Goal: Communication & Community: Participate in discussion

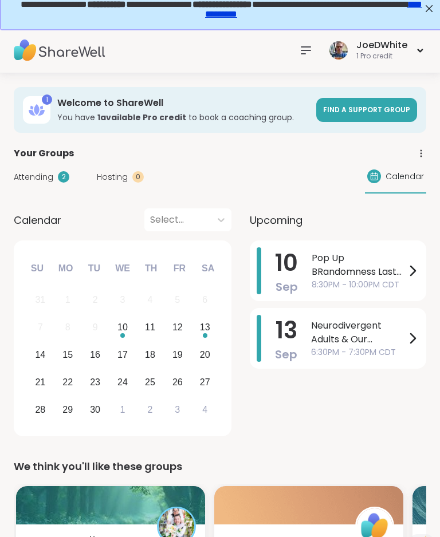
scroll to position [9, 0]
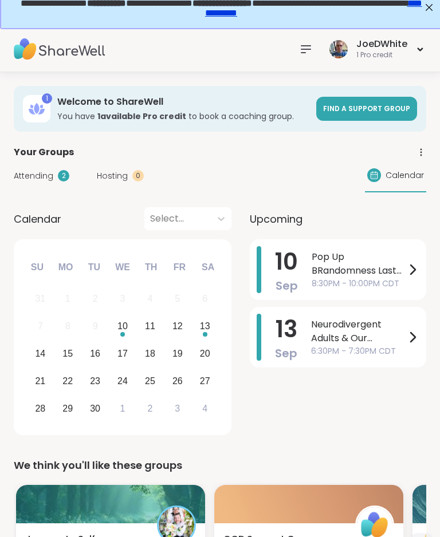
click at [314, 40] on div at bounding box center [305, 49] width 23 height 23
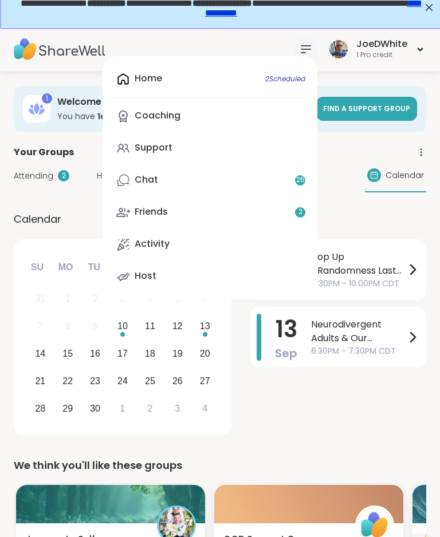
click at [167, 142] on div "Support" at bounding box center [154, 147] width 38 height 13
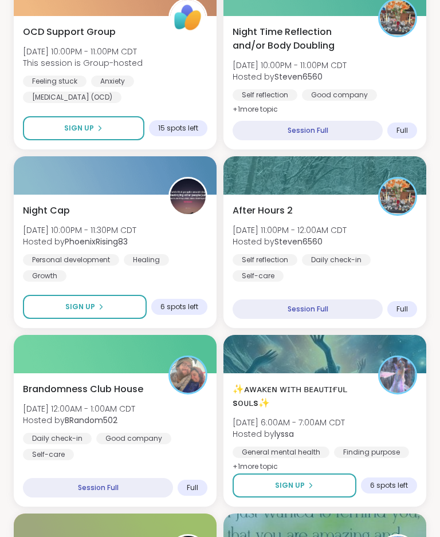
scroll to position [1217, 0]
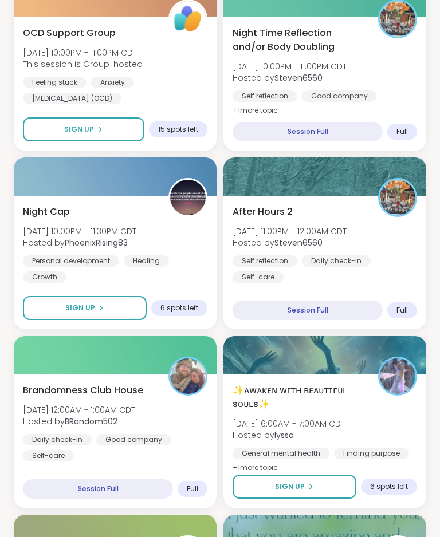
click at [111, 313] on button "Sign Up" at bounding box center [85, 308] width 124 height 24
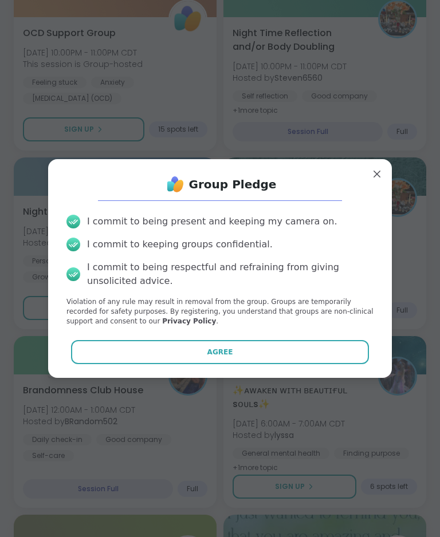
click at [288, 314] on button "Agree" at bounding box center [220, 352] width 298 height 24
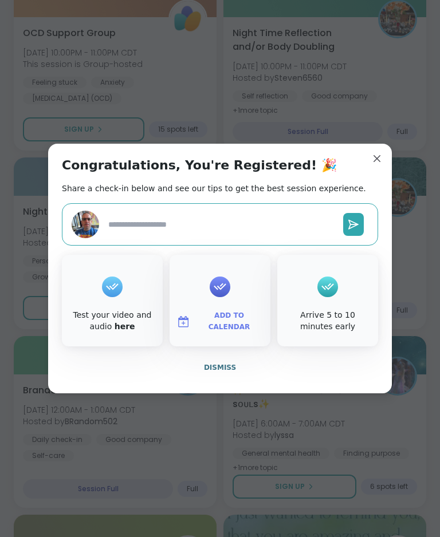
type textarea "*"
click at [247, 314] on button "Dismiss" at bounding box center [220, 368] width 316 height 24
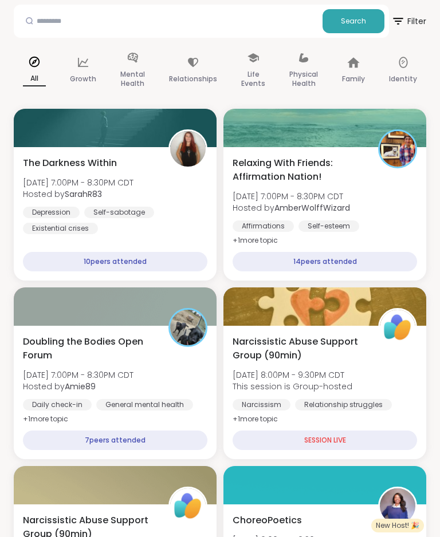
scroll to position [194, 0]
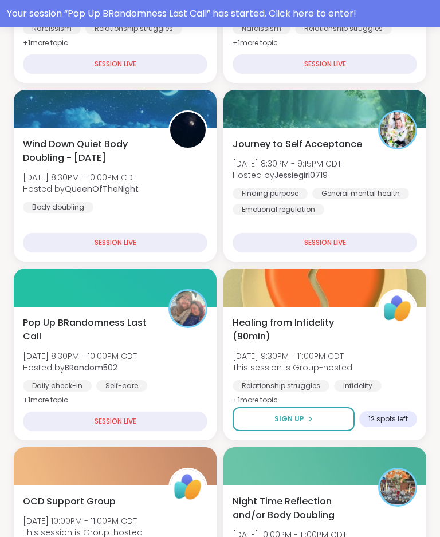
scroll to position [427, 0]
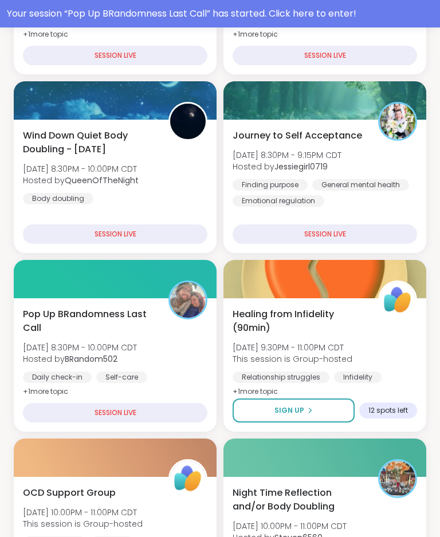
click at [183, 336] on div "Pop Up BRandomness Last Call Wed, Sep 10 | 8:30PM - 10:00PM CDT Hosted by BRand…" at bounding box center [115, 353] width 184 height 92
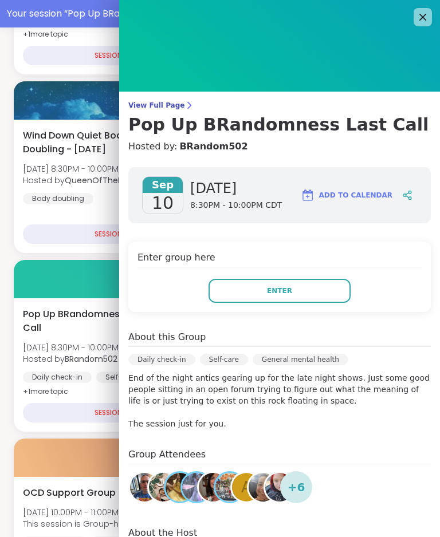
click at [309, 289] on button "Enter" at bounding box center [279, 291] width 142 height 24
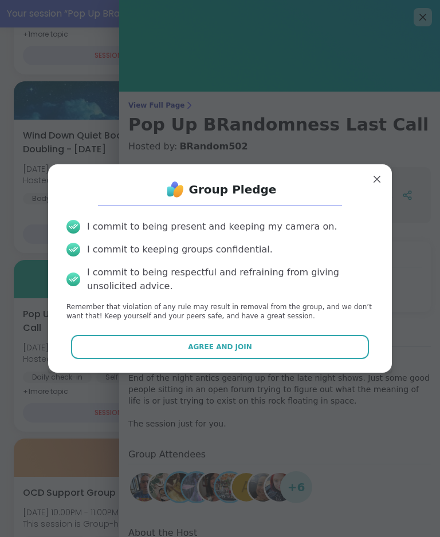
click at [307, 350] on button "Agree and Join" at bounding box center [220, 347] width 298 height 24
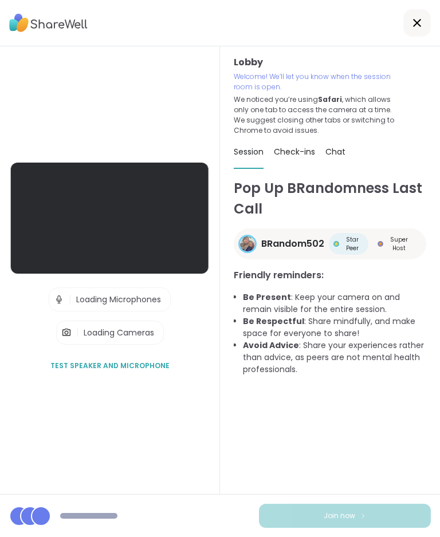
scroll to position [17, 0]
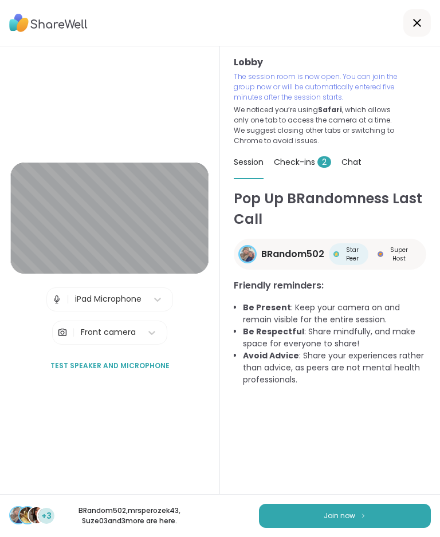
click at [369, 526] on button "Join now" at bounding box center [345, 516] width 172 height 24
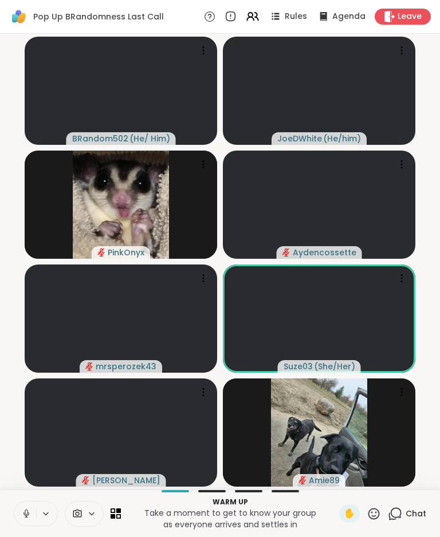
click at [412, 513] on span "Chat" at bounding box center [415, 513] width 21 height 11
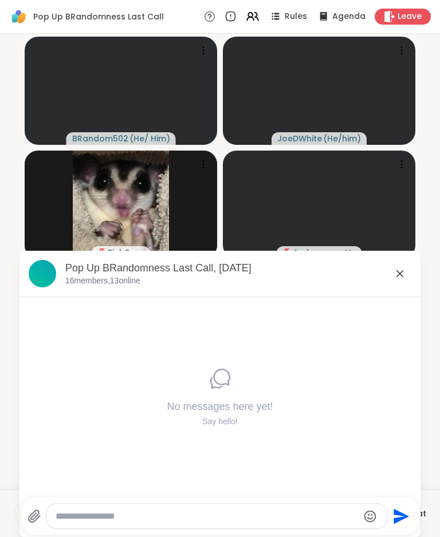
click at [232, 511] on textarea "Type your message" at bounding box center [207, 516] width 303 height 11
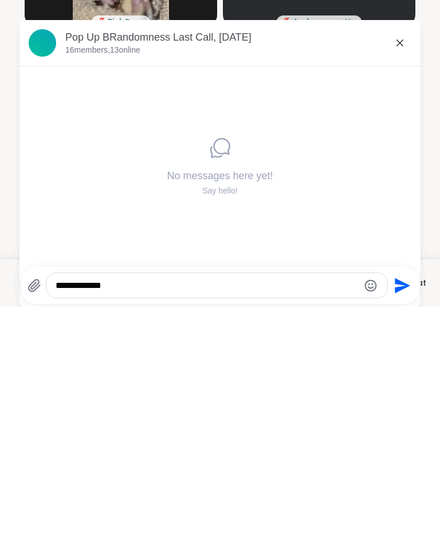
type textarea "**********"
click at [403, 508] on icon "Send" at bounding box center [401, 515] width 15 height 15
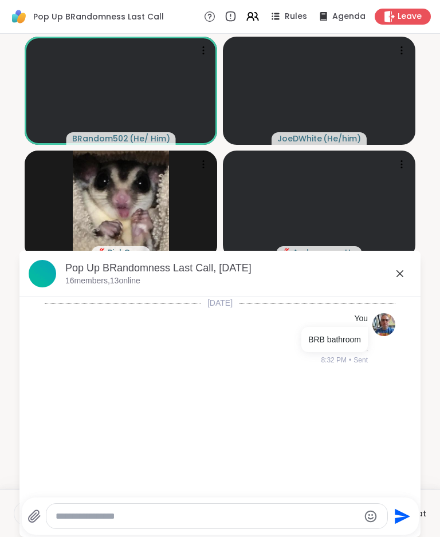
click at [394, 278] on icon at bounding box center [400, 274] width 14 height 14
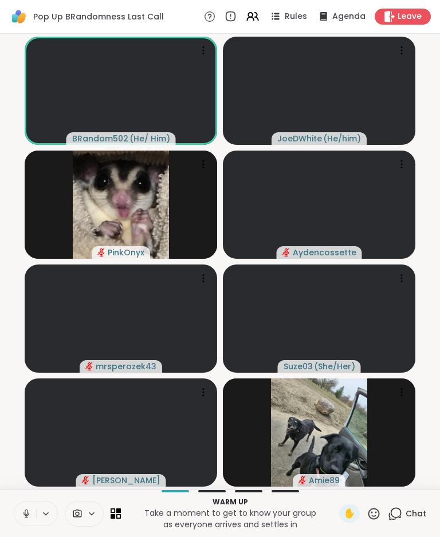
click at [23, 517] on icon at bounding box center [26, 513] width 10 height 10
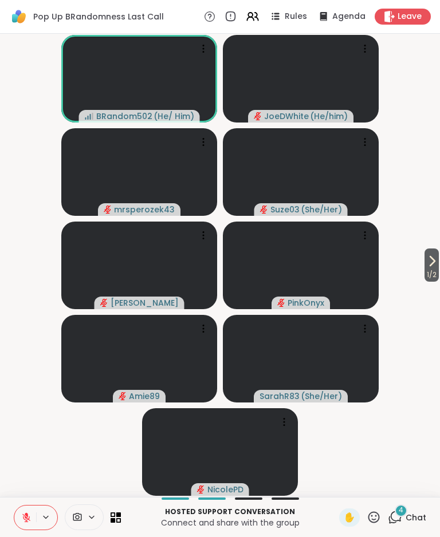
click at [389, 516] on icon at bounding box center [395, 517] width 14 height 14
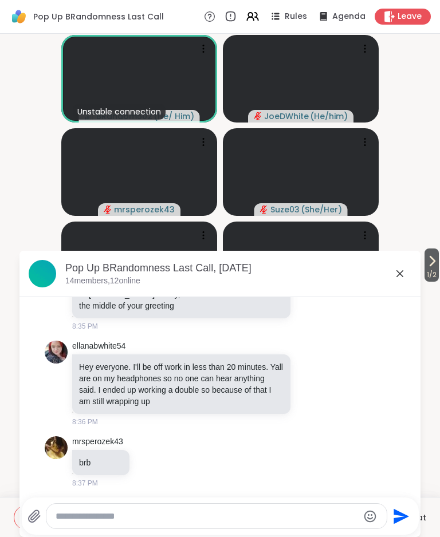
scroll to position [206, 0]
click at [404, 277] on icon at bounding box center [400, 274] width 14 height 14
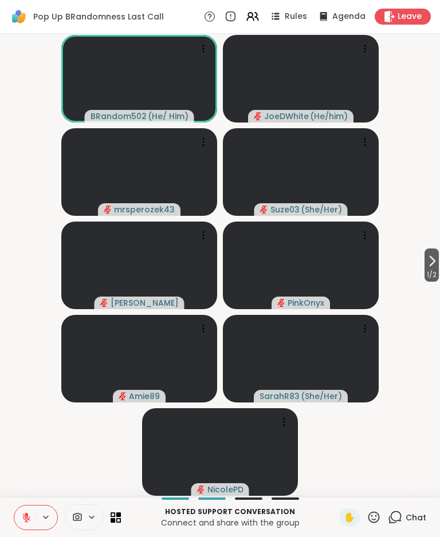
click at [354, 513] on span "✋" at bounding box center [349, 518] width 11 height 14
click at [364, 515] on div "✋" at bounding box center [360, 517] width 42 height 18
click at [357, 513] on div "✋" at bounding box center [349, 517] width 21 height 18
click at [35, 523] on button at bounding box center [25, 518] width 22 height 24
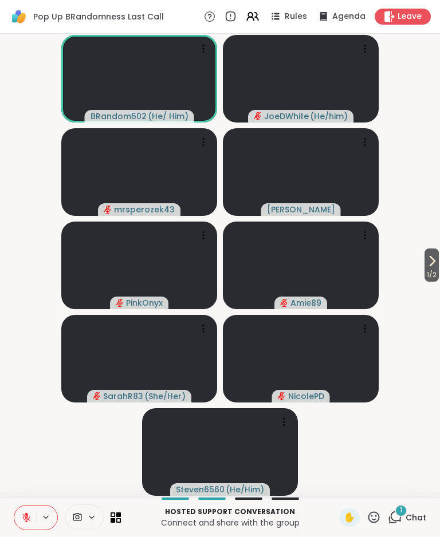
click at [28, 508] on button at bounding box center [25, 518] width 22 height 24
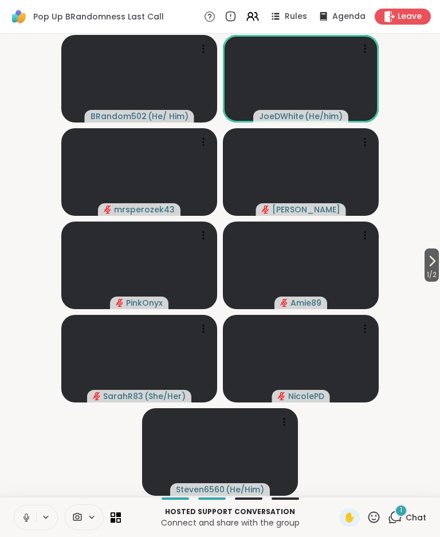
click at [14, 528] on button at bounding box center [25, 518] width 22 height 24
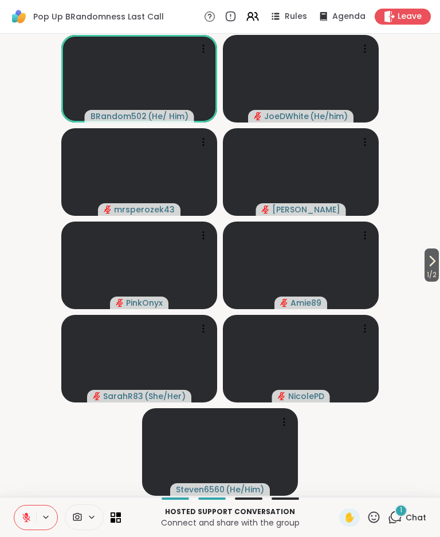
click at [403, 514] on div "1" at bounding box center [400, 510] width 13 height 13
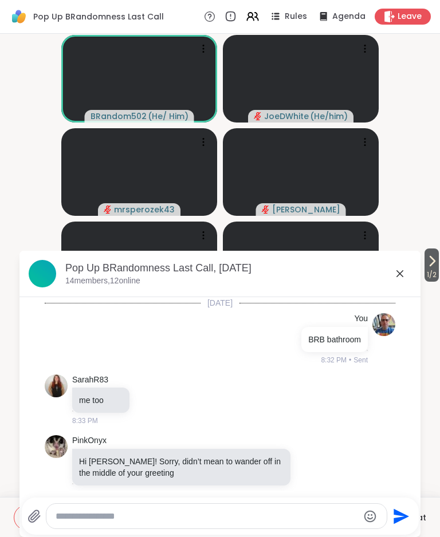
scroll to position [305, 0]
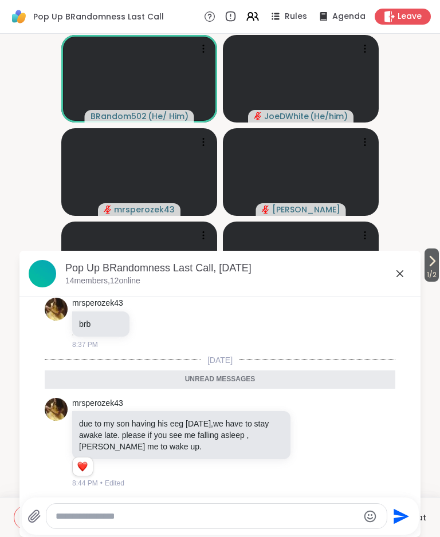
click at [396, 269] on icon at bounding box center [400, 274] width 14 height 14
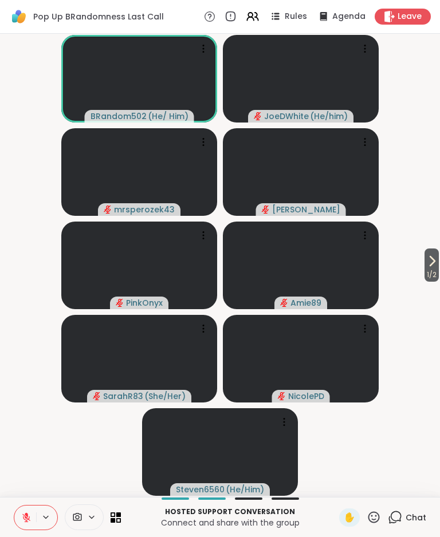
click at [406, 514] on span "Chat" at bounding box center [415, 517] width 21 height 11
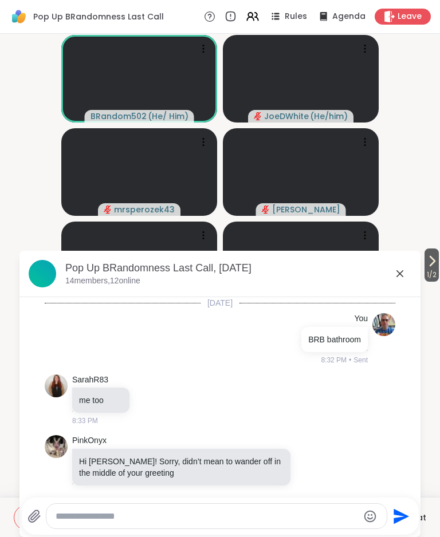
scroll to position [267, 0]
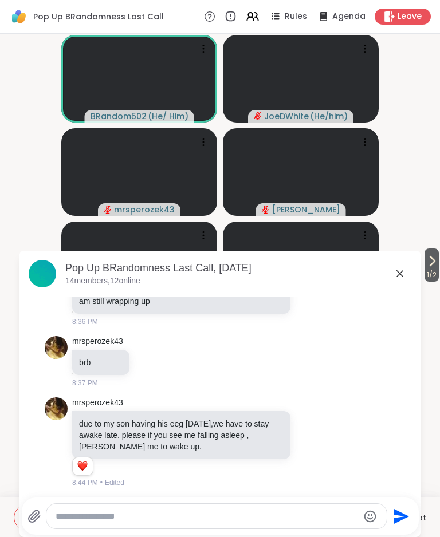
click at [405, 275] on icon at bounding box center [400, 274] width 14 height 14
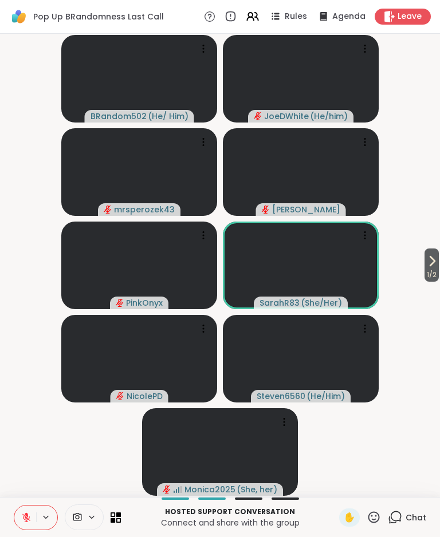
click at [406, 512] on span "Chat" at bounding box center [415, 517] width 21 height 11
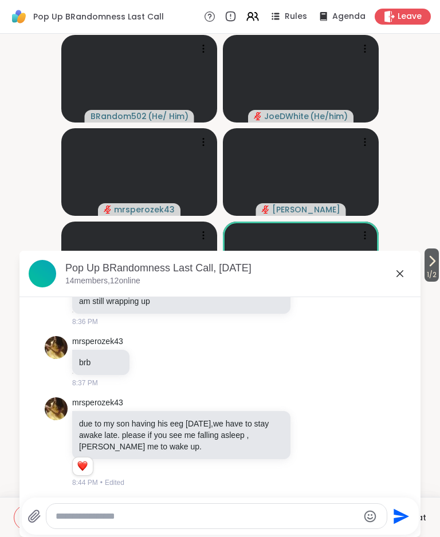
click at [257, 514] on textarea "Type your message" at bounding box center [207, 516] width 303 height 11
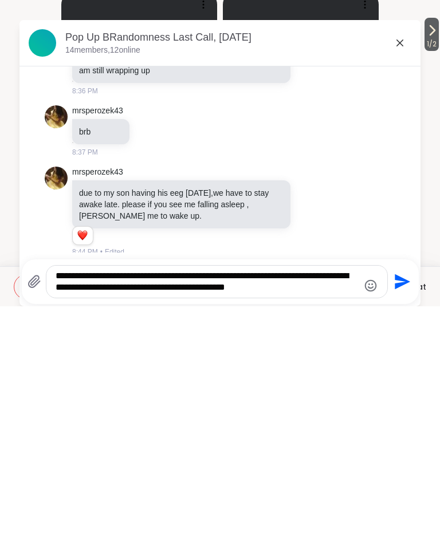
type textarea "**********"
click at [398, 505] on icon "Send" at bounding box center [401, 512] width 15 height 15
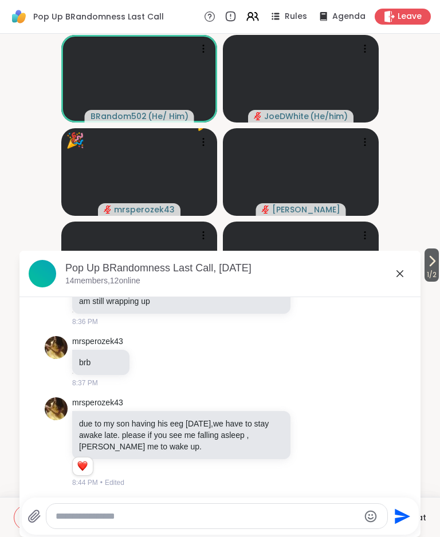
scroll to position [350, 0]
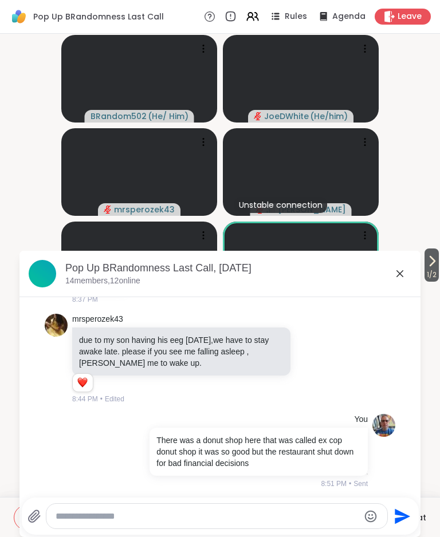
click at [396, 279] on icon at bounding box center [400, 274] width 14 height 14
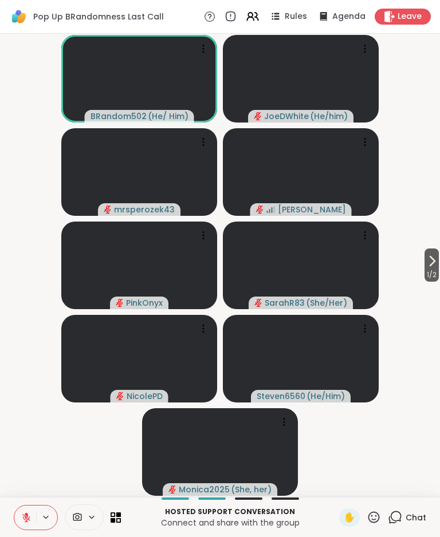
click at [412, 512] on span "Chat" at bounding box center [415, 517] width 21 height 11
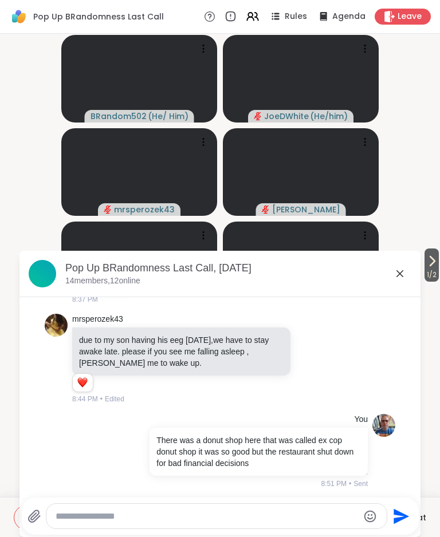
click at [394, 279] on icon at bounding box center [400, 274] width 14 height 14
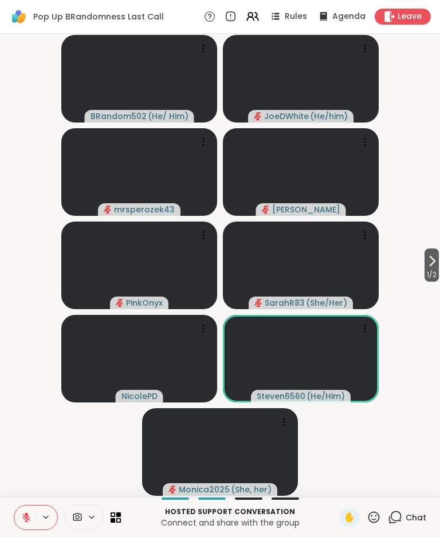
click at [21, 511] on button at bounding box center [25, 518] width 22 height 24
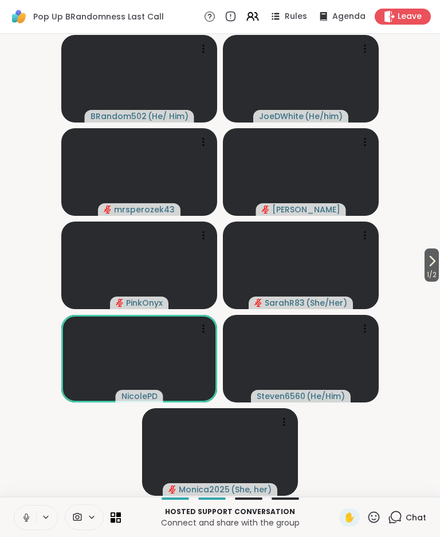
click at [25, 511] on button at bounding box center [25, 518] width 22 height 24
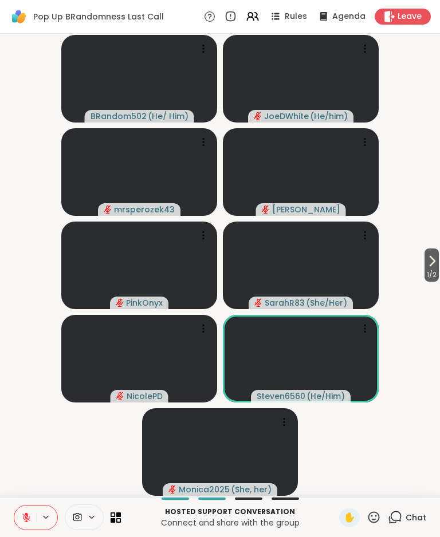
click at [25, 511] on button at bounding box center [25, 518] width 22 height 24
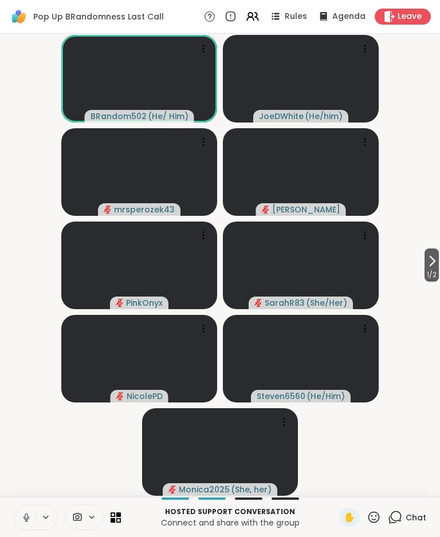
click at [26, 514] on icon at bounding box center [26, 517] width 10 height 10
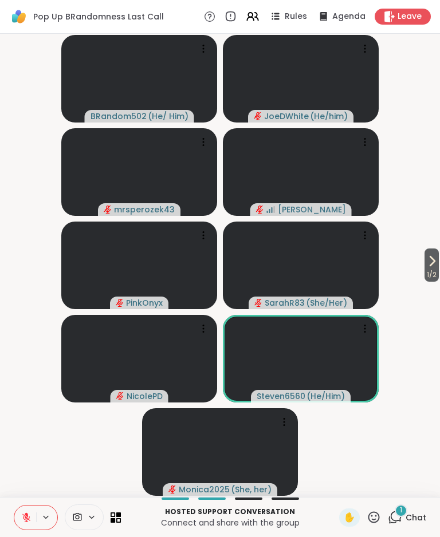
click at [414, 508] on div "1 Chat" at bounding box center [407, 517] width 38 height 18
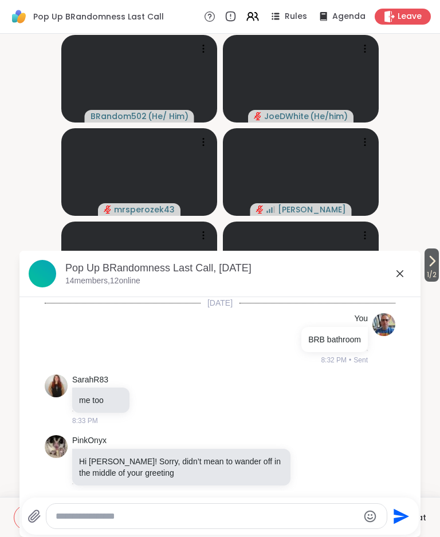
scroll to position [449, 0]
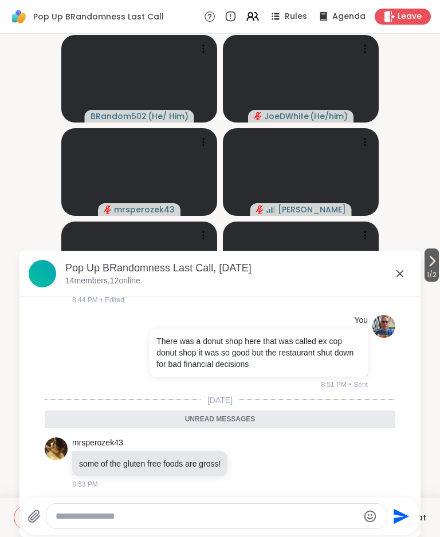
click at [402, 268] on icon at bounding box center [400, 274] width 14 height 14
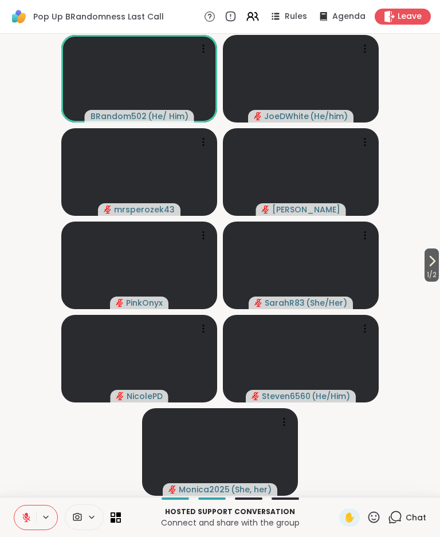
click at [430, 263] on icon at bounding box center [432, 260] width 5 height 9
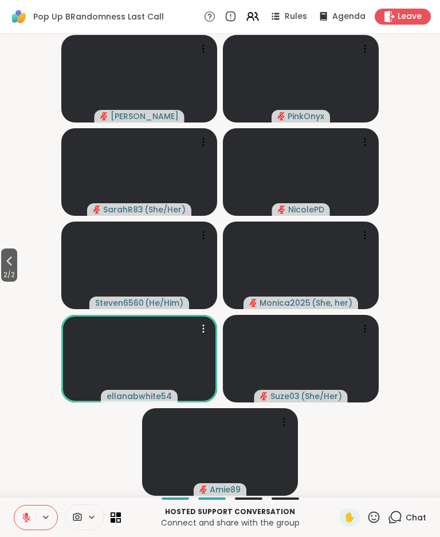
click at [169, 341] on video at bounding box center [139, 359] width 156 height 88
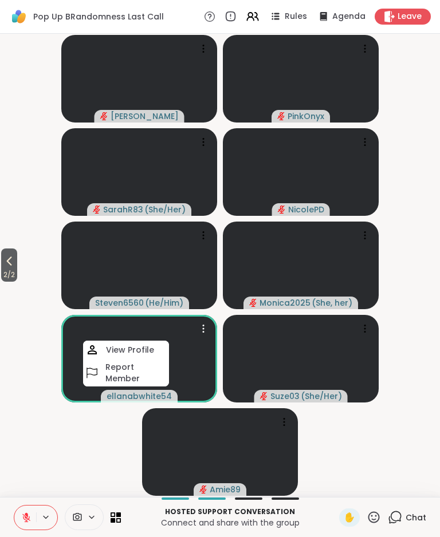
click at [191, 358] on video at bounding box center [139, 359] width 156 height 88
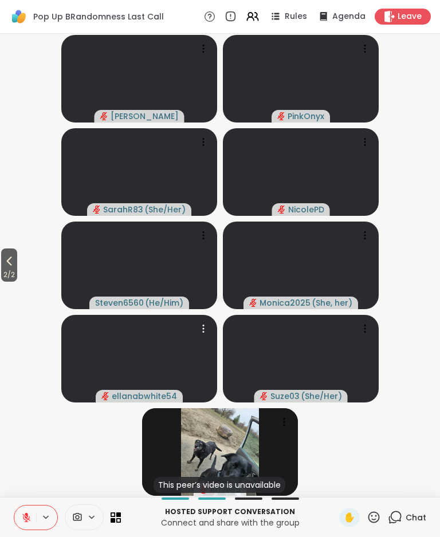
click at [13, 260] on icon at bounding box center [9, 261] width 14 height 14
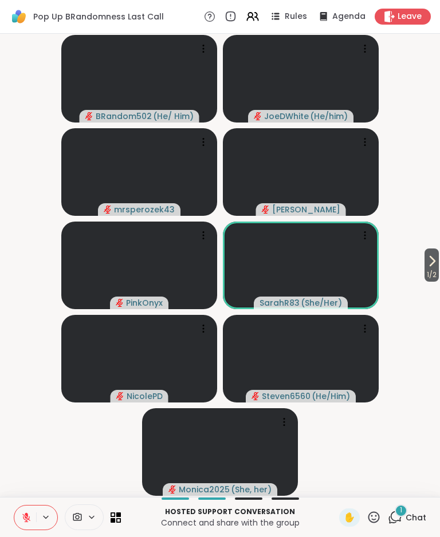
click at [404, 512] on div "1" at bounding box center [400, 510] width 13 height 13
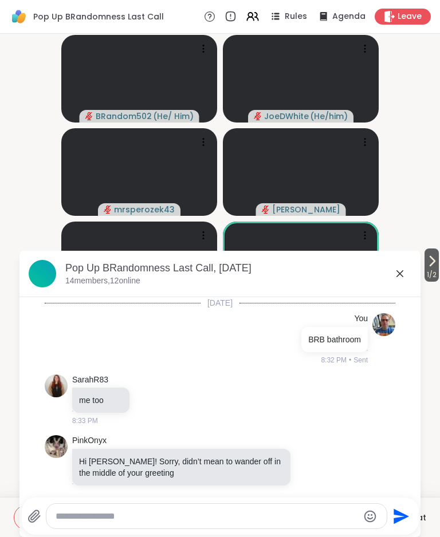
scroll to position [526, 0]
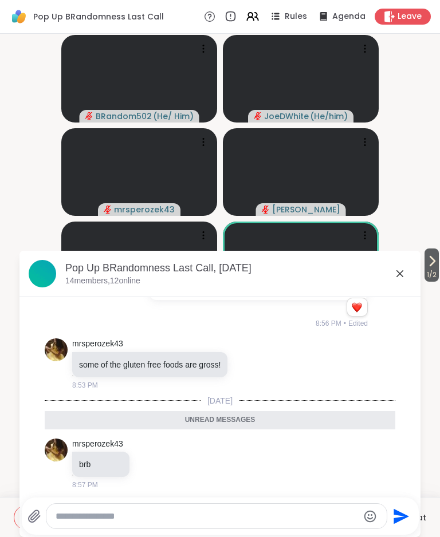
click at [398, 271] on icon at bounding box center [399, 273] width 7 height 7
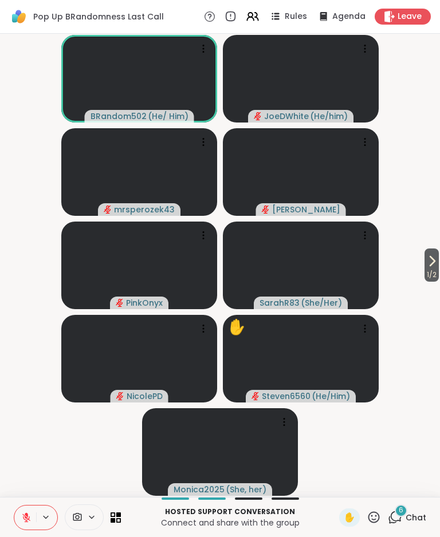
click at [405, 511] on div "6" at bounding box center [400, 510] width 13 height 13
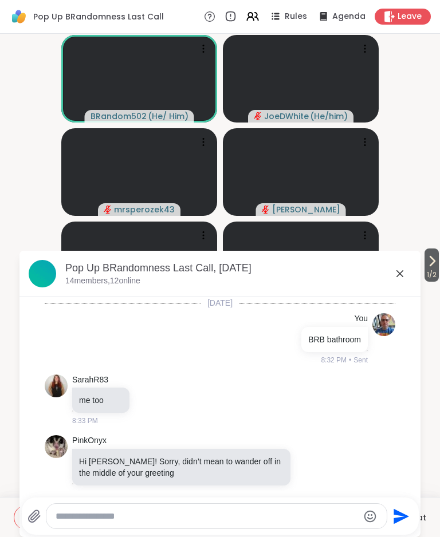
scroll to position [968, 0]
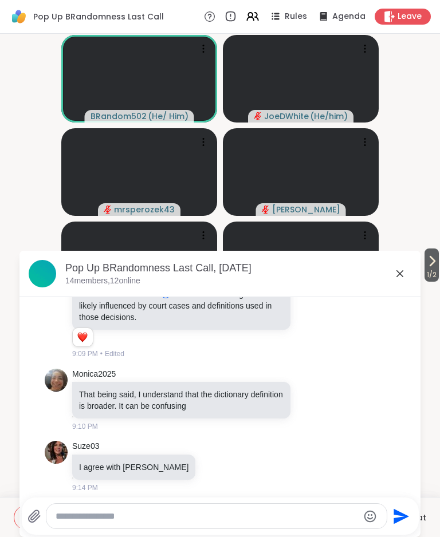
click at [228, 518] on textarea "Type your message" at bounding box center [207, 516] width 303 height 11
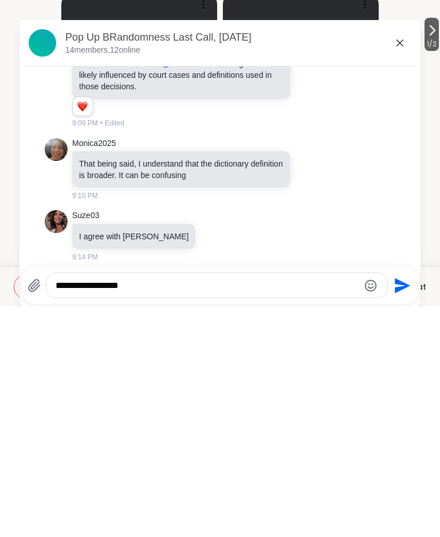
type textarea "**********"
click at [417, 498] on div "**********" at bounding box center [220, 516] width 397 height 37
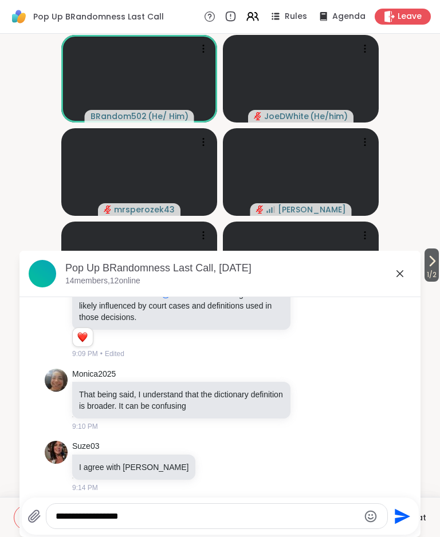
click at [401, 516] on icon "Send" at bounding box center [401, 516] width 18 height 18
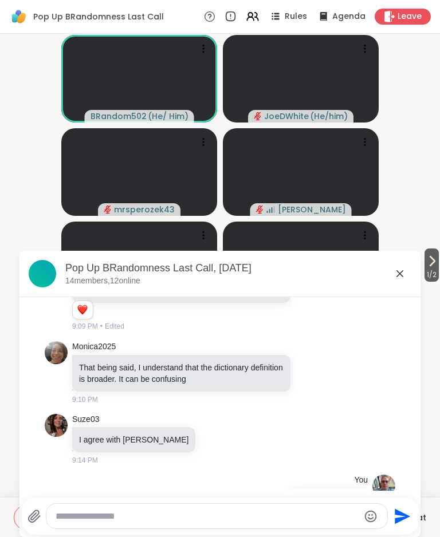
scroll to position [1002, 0]
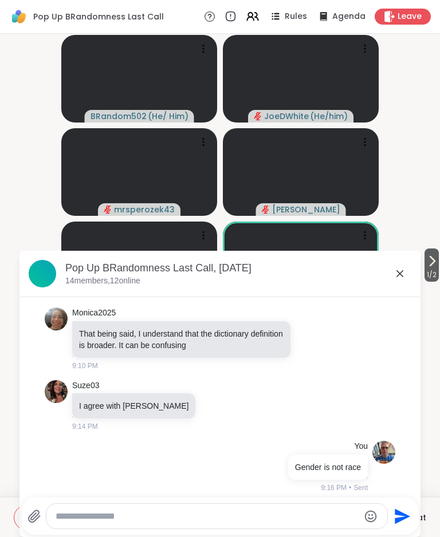
click at [403, 275] on icon at bounding box center [400, 274] width 14 height 14
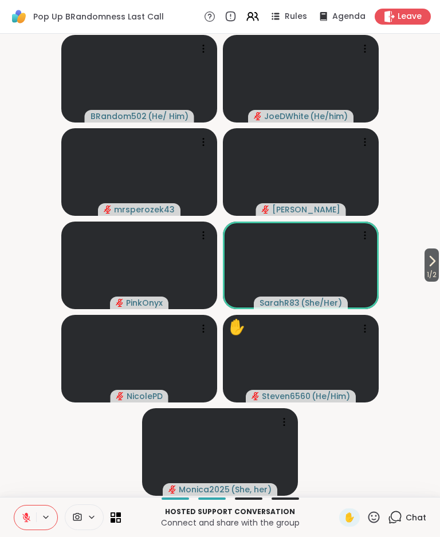
click at [410, 519] on span "Chat" at bounding box center [415, 517] width 21 height 11
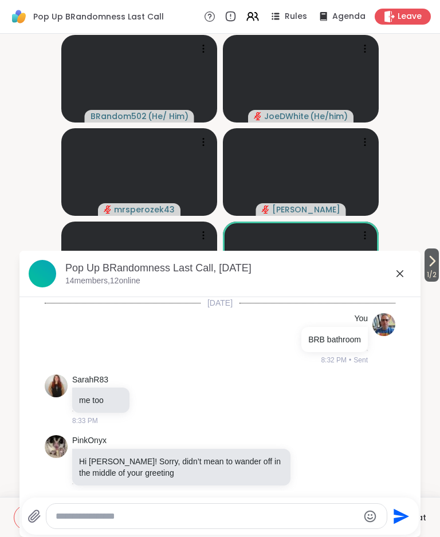
scroll to position [990, 0]
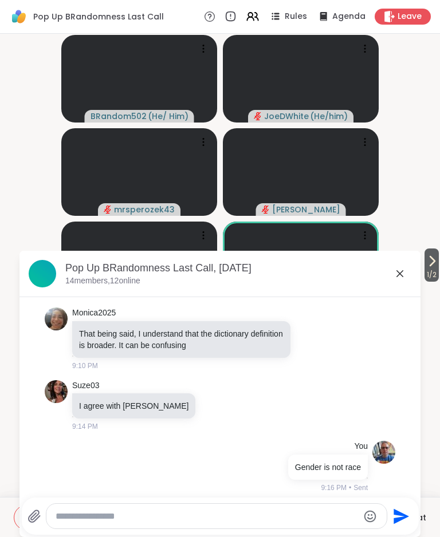
click at [230, 516] on textarea "Type your message" at bounding box center [207, 516] width 303 height 11
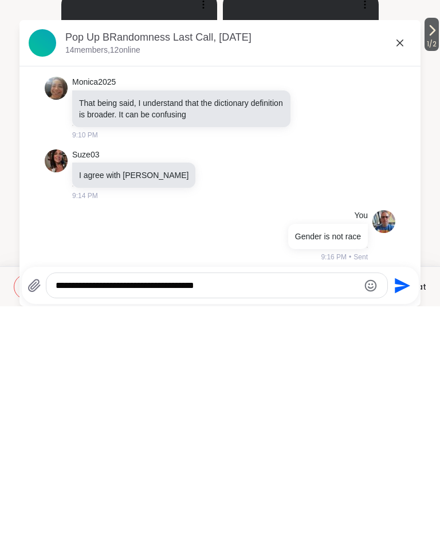
type textarea "**********"
click at [405, 507] on icon "Send" at bounding box center [401, 516] width 18 height 18
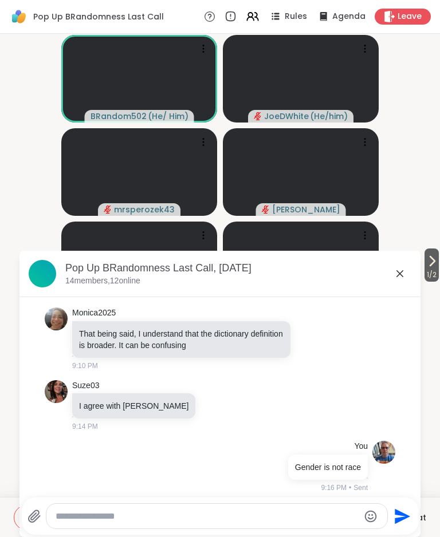
scroll to position [1051, 0]
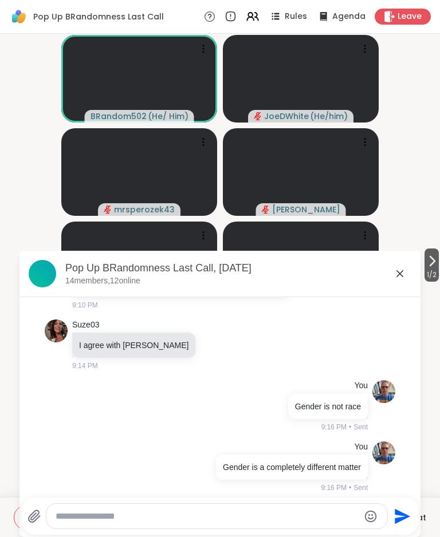
click at [404, 275] on icon at bounding box center [400, 274] width 14 height 14
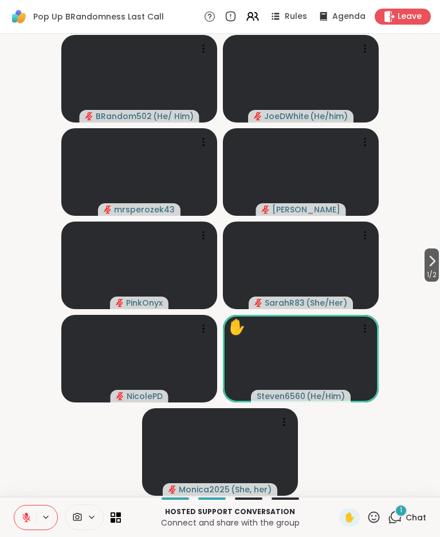
click at [409, 521] on span "Chat" at bounding box center [415, 517] width 21 height 11
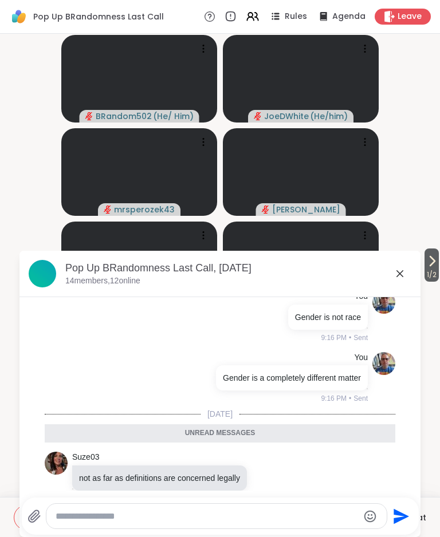
scroll to position [1150, 0]
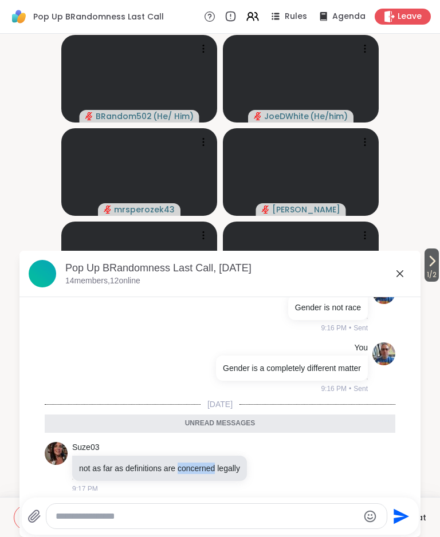
click at [344, 456] on div "Suze03 not as far as definitions are concerned legally 9:17 PM" at bounding box center [220, 467] width 350 height 61
click at [285, 460] on icon at bounding box center [279, 467] width 10 height 14
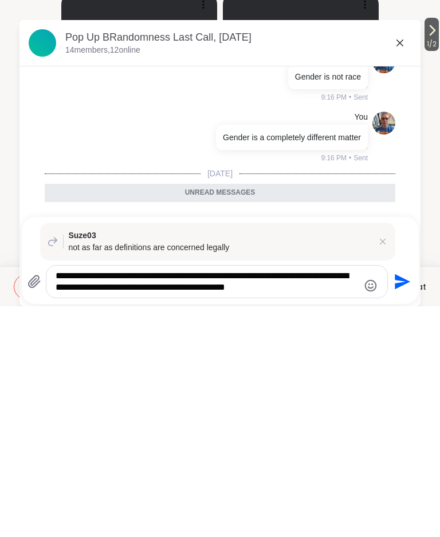
type textarea "**********"
click at [388, 500] on button "Send" at bounding box center [401, 513] width 26 height 26
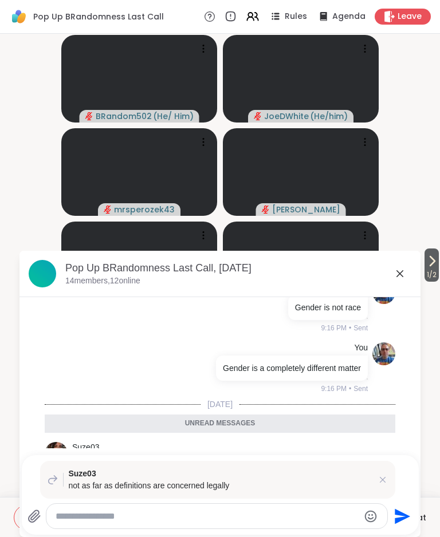
scroll to position [1246, 0]
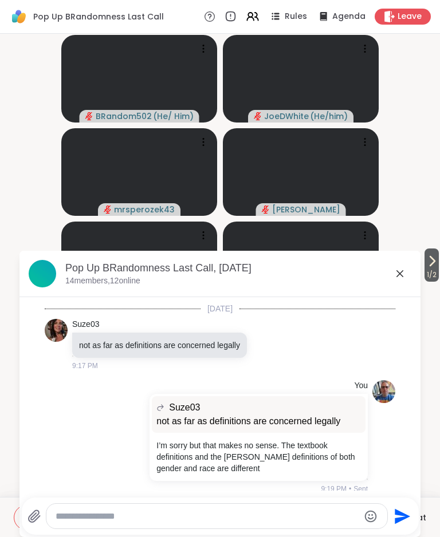
click at [400, 272] on icon at bounding box center [400, 274] width 14 height 14
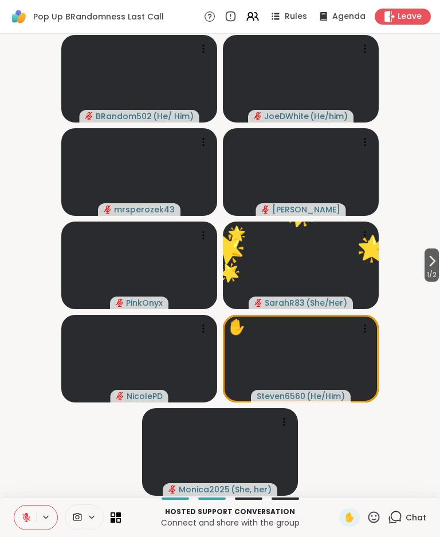
click at [378, 518] on icon at bounding box center [373, 517] width 14 height 14
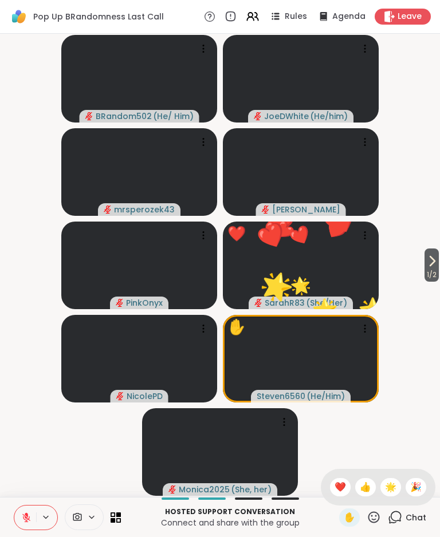
click at [337, 489] on span "❤️" at bounding box center [339, 487] width 11 height 14
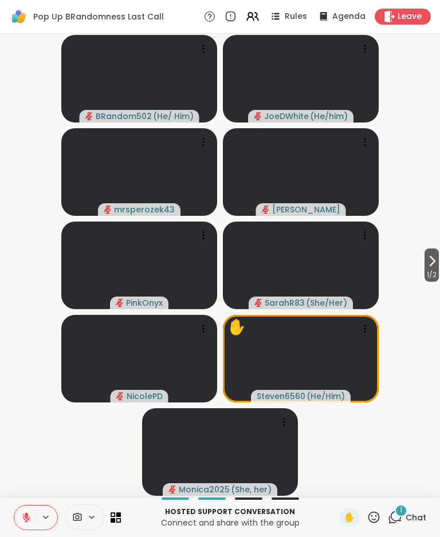
click at [406, 515] on span "Chat" at bounding box center [415, 517] width 21 height 11
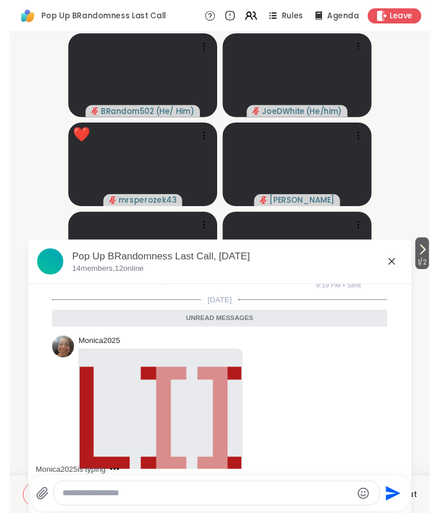
scroll to position [1537, 0]
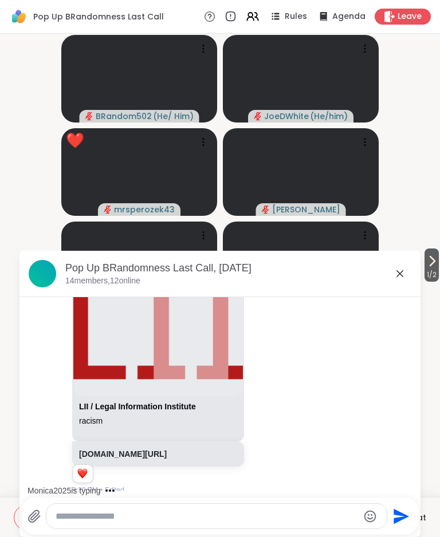
click at [167, 449] on link "law.cornell.edu/wex/racism" at bounding box center [123, 453] width 88 height 9
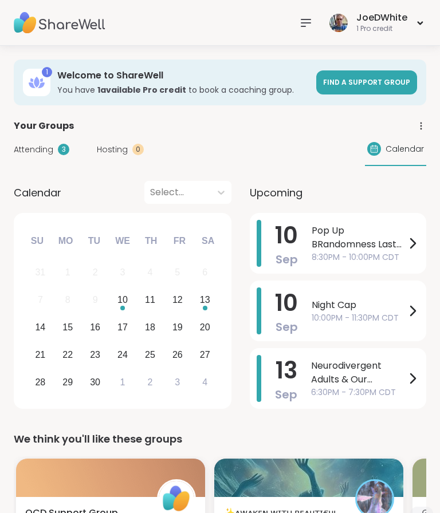
click at [388, 236] on span "Pop Up BRandomness Last Call" at bounding box center [358, 237] width 94 height 27
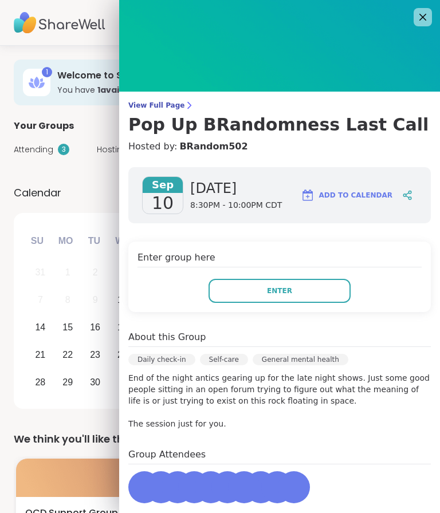
click at [321, 291] on button "Enter" at bounding box center [279, 291] width 142 height 24
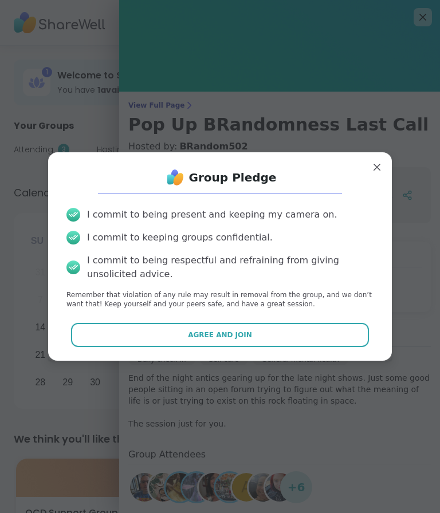
click at [307, 331] on button "Agree and Join" at bounding box center [220, 335] width 298 height 24
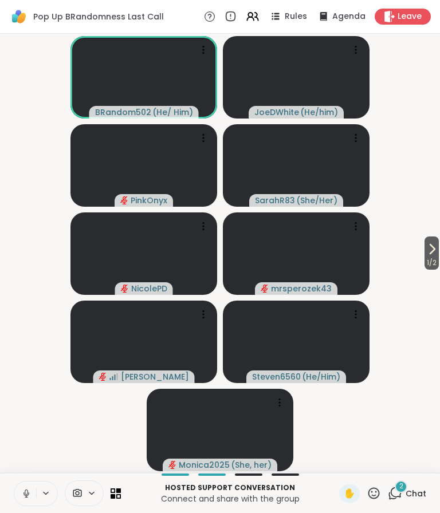
click at [396, 487] on div "2" at bounding box center [400, 486] width 13 height 13
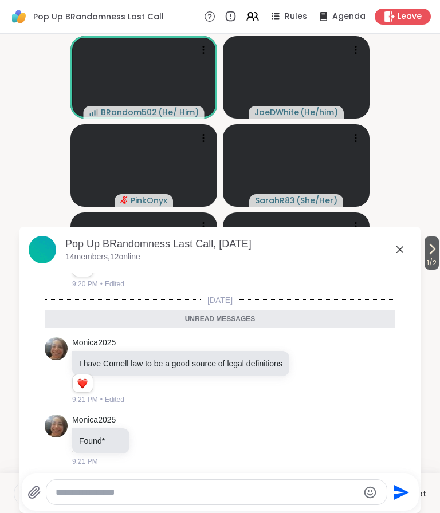
scroll to position [1686, 0]
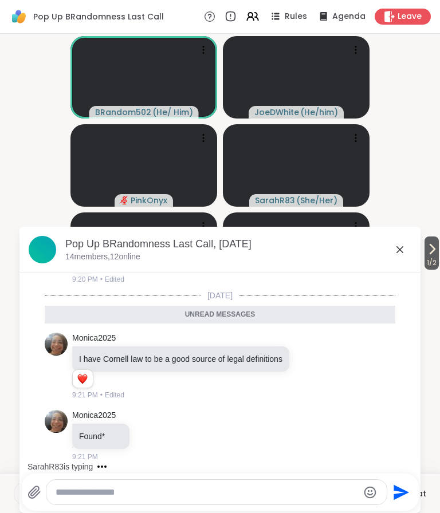
click at [313, 362] on icon at bounding box center [309, 366] width 9 height 9
click at [315, 349] on button "Select Reaction: Heart" at bounding box center [309, 348] width 23 height 23
click at [325, 364] on icon at bounding box center [322, 367] width 10 height 14
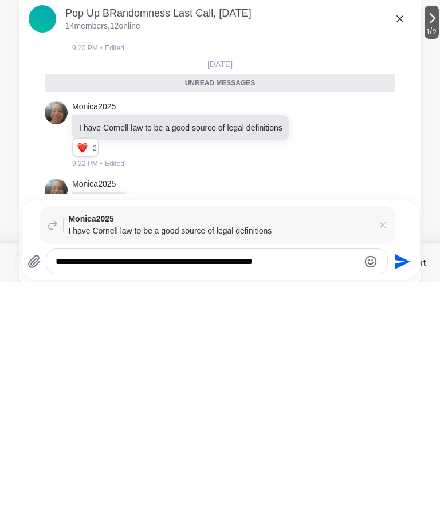
click at [202, 487] on textarea "**********" at bounding box center [207, 492] width 303 height 11
type textarea "**********"
click at [398, 483] on icon "Send" at bounding box center [401, 492] width 18 height 18
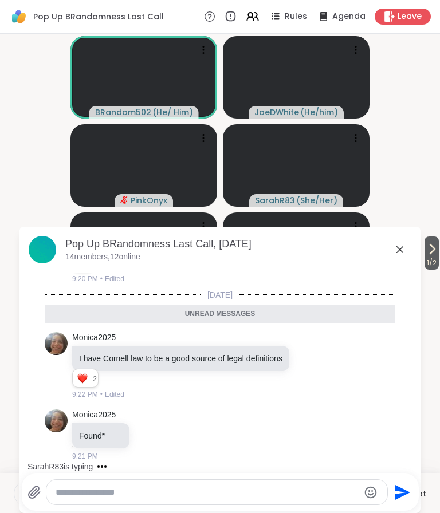
scroll to position [1784, 0]
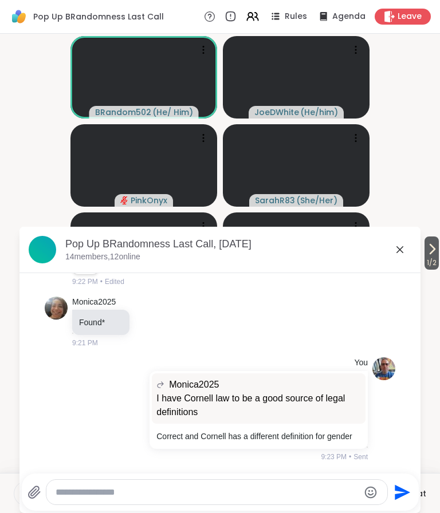
click at [209, 488] on textarea "Type your message" at bounding box center [207, 492] width 303 height 11
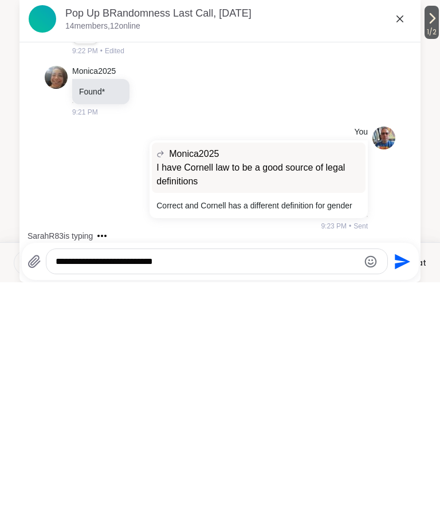
type textarea "**********"
click at [396, 484] on icon "Send" at bounding box center [401, 491] width 15 height 15
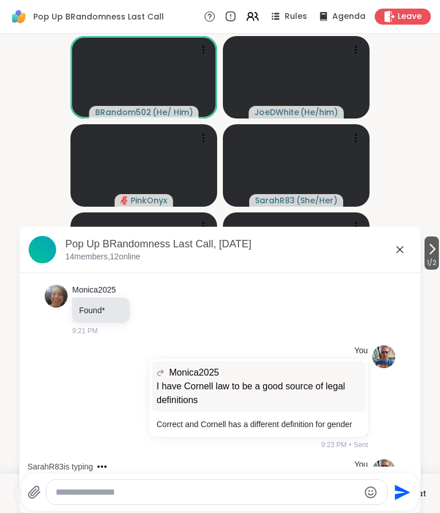
scroll to position [1845, 0]
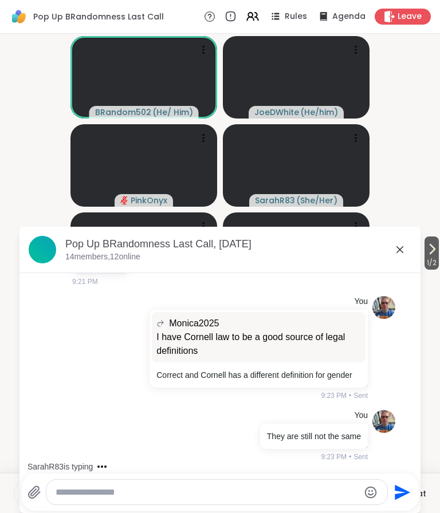
click at [402, 250] on icon at bounding box center [400, 250] width 14 height 14
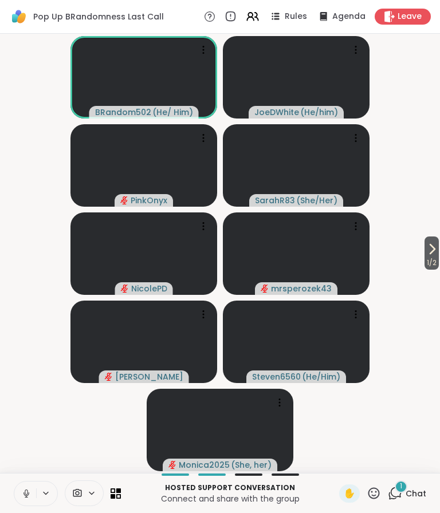
click at [412, 495] on span "Chat" at bounding box center [415, 493] width 21 height 11
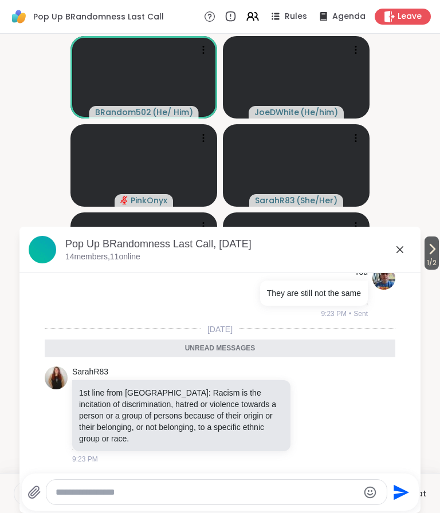
scroll to position [1978, 0]
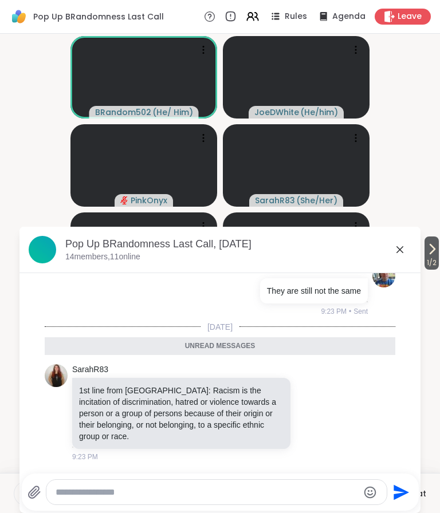
click at [250, 492] on textarea "Type your message" at bounding box center [207, 492] width 303 height 11
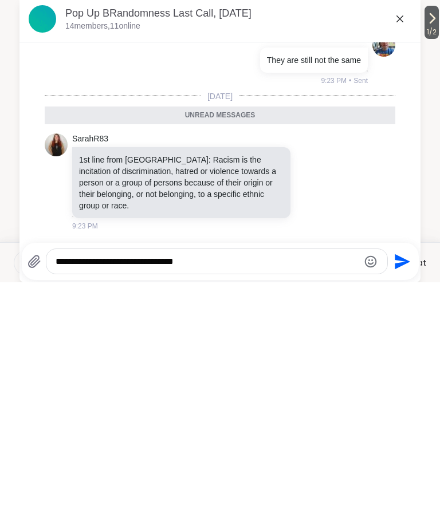
type textarea "**********"
click at [399, 479] on button "Send" at bounding box center [401, 492] width 26 height 26
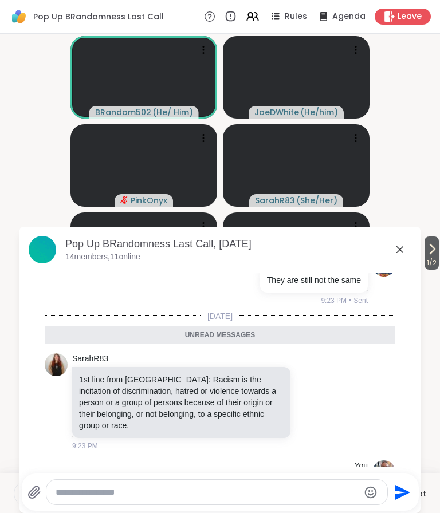
scroll to position [2012, 0]
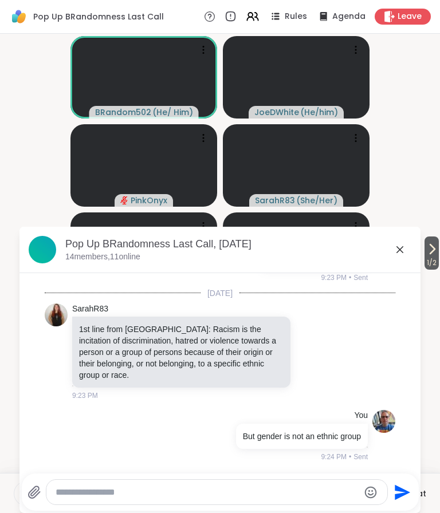
click at [306, 473] on div at bounding box center [222, 472] width 396 height 7
click at [400, 239] on div "Pop Up BRandomness Last Call, Sep 10" at bounding box center [238, 244] width 346 height 14
click at [400, 249] on icon at bounding box center [399, 249] width 7 height 7
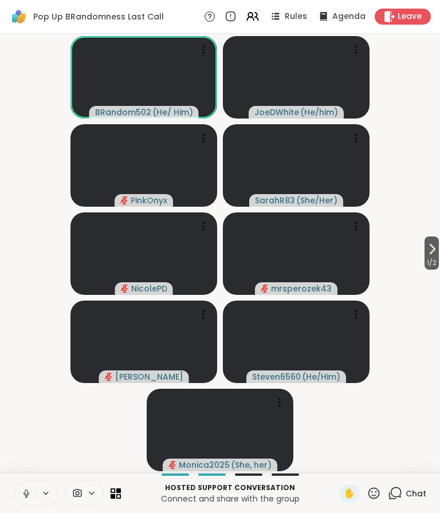
click at [30, 491] on icon at bounding box center [26, 493] width 10 height 10
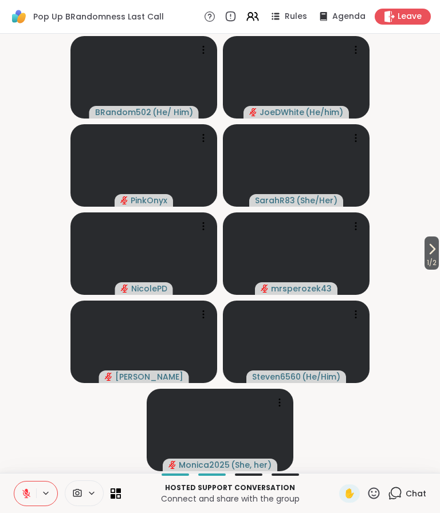
click at [31, 488] on icon at bounding box center [26, 493] width 10 height 10
click at [410, 488] on span "Chat" at bounding box center [415, 493] width 21 height 11
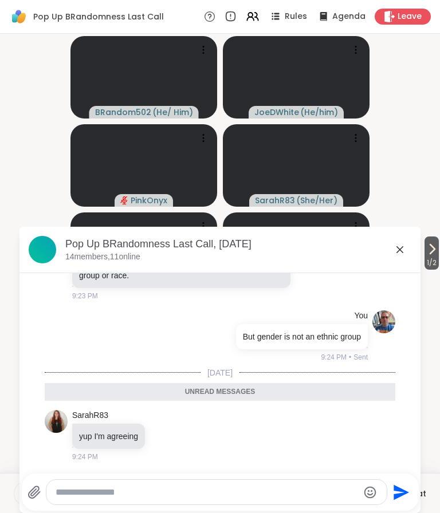
scroll to position [2099, 0]
click at [400, 256] on icon at bounding box center [400, 250] width 14 height 14
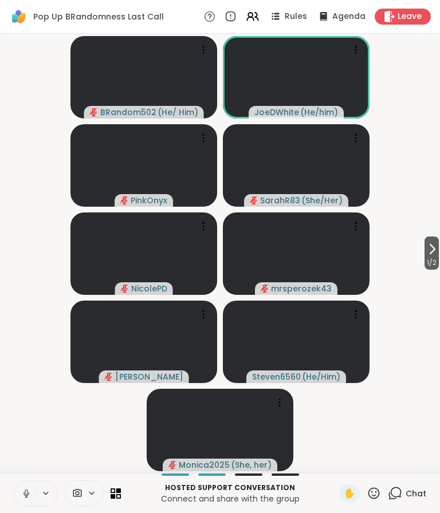
click at [38, 477] on div "Hosted support conversation Connect and share with the group ✋ Chat" at bounding box center [220, 493] width 440 height 40
click at [22, 504] on button at bounding box center [25, 493] width 22 height 24
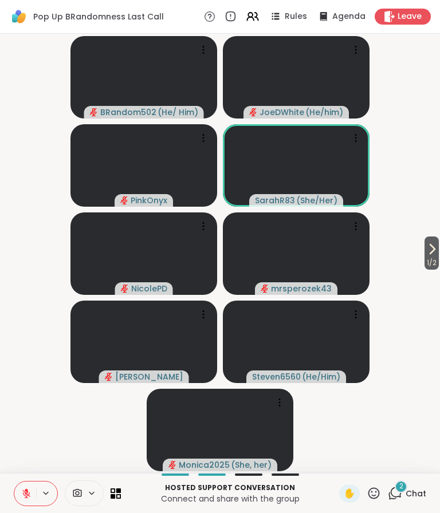
click at [376, 490] on icon at bounding box center [373, 493] width 14 height 14
click at [370, 465] on div "👍" at bounding box center [365, 463] width 21 height 18
click at [380, 490] on icon at bounding box center [373, 493] width 14 height 14
click at [339, 460] on span "❤️" at bounding box center [339, 463] width 11 height 14
click at [414, 480] on div "Hosted support conversation Connect and share with the group ✋ 2 Chat" at bounding box center [220, 493] width 440 height 40
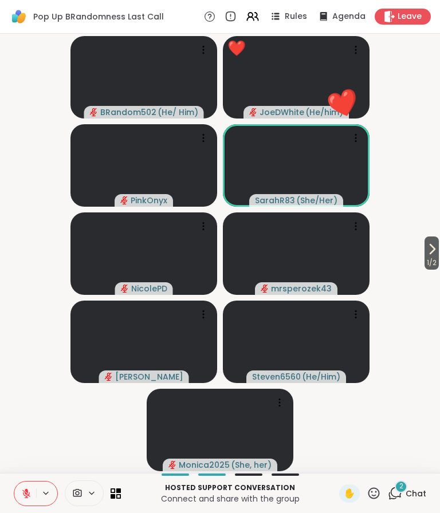
click at [413, 494] on span "Chat" at bounding box center [415, 493] width 21 height 11
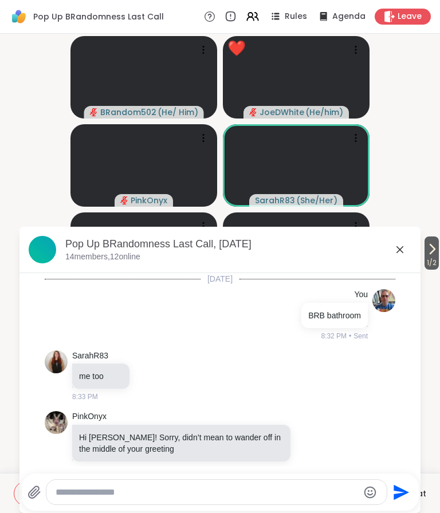
scroll to position [2232, 0]
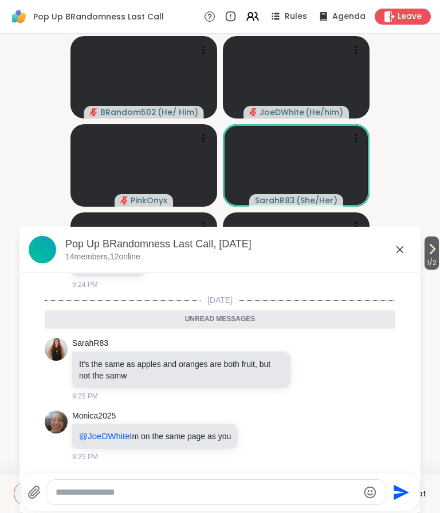
click at [397, 248] on icon at bounding box center [400, 250] width 14 height 14
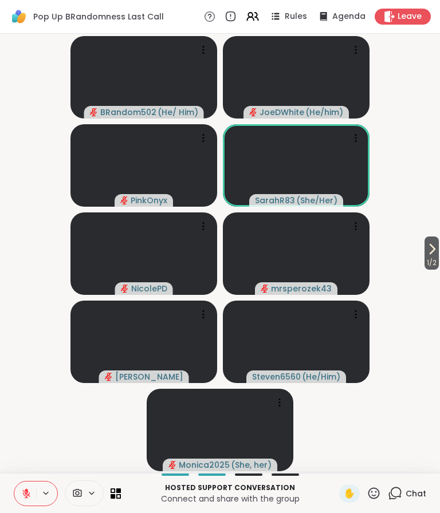
click at [428, 258] on span "1 / 2" at bounding box center [431, 263] width 14 height 14
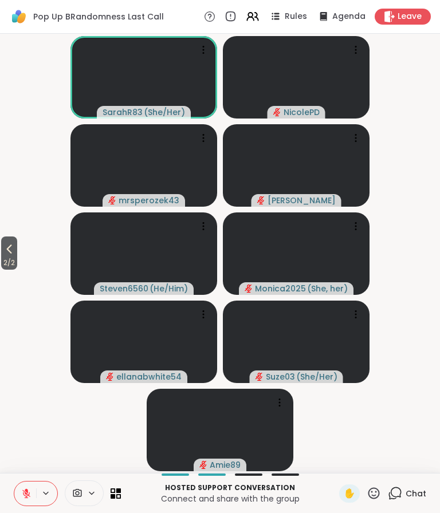
click at [17, 243] on button "2 / 2" at bounding box center [9, 252] width 16 height 33
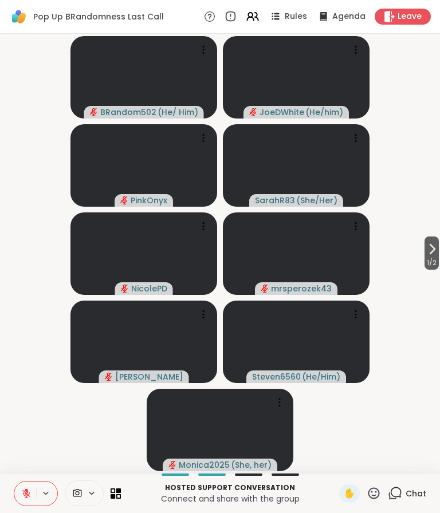
click at [425, 256] on span "1 / 2" at bounding box center [431, 263] width 14 height 14
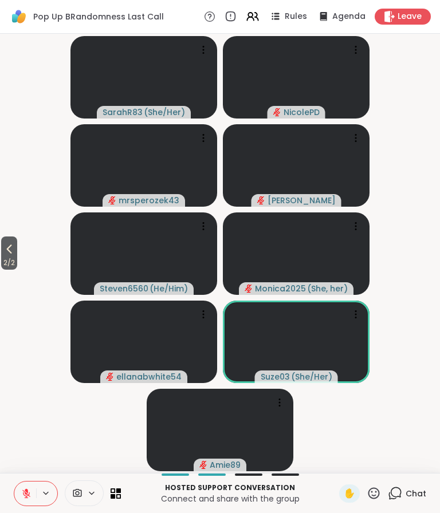
click at [31, 113] on video-player-container "2 / 2 SarahR83 ( She/Her ) NicolePD mrsperozek43 Sandra_D Steven6560 ( He/Him )…" at bounding box center [220, 253] width 426 height 430
click at [339, 325] on video at bounding box center [296, 342] width 147 height 82
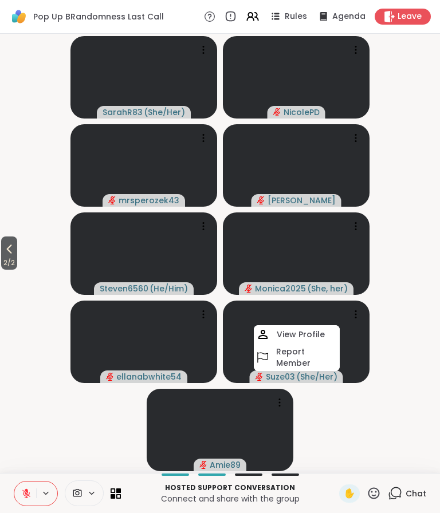
click at [405, 333] on video-player-container "2 / 2 SarahR83 ( She/Her ) NicolePD mrsperozek43 Sandra_D Steven6560 ( He/Him )…" at bounding box center [220, 253] width 426 height 430
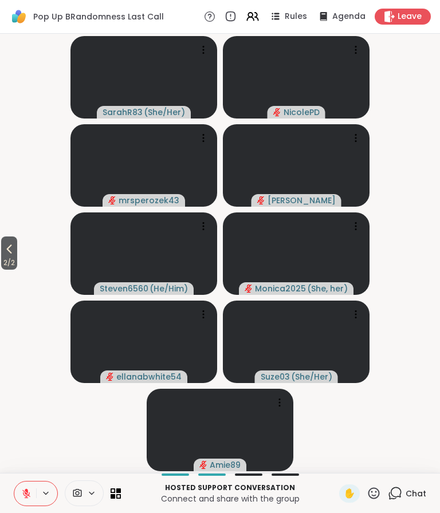
click at [11, 238] on button "2 / 2" at bounding box center [9, 252] width 16 height 33
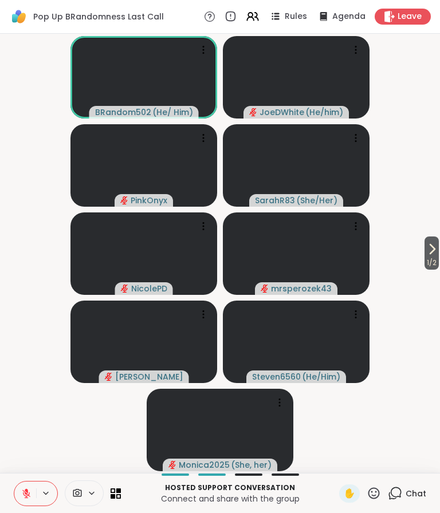
click at [405, 491] on div "Chat" at bounding box center [407, 493] width 38 height 18
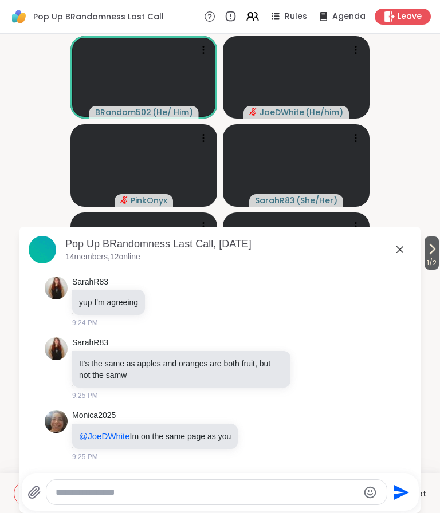
scroll to position [2266, 0]
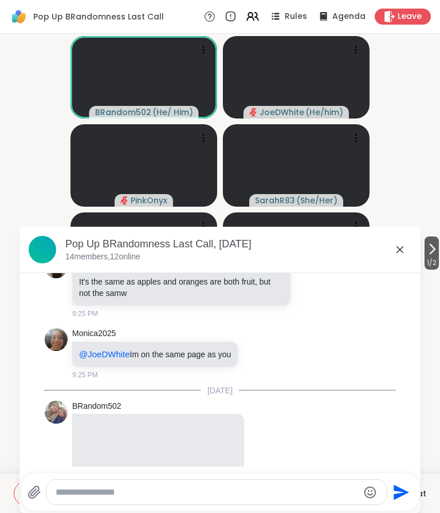
click at [396, 252] on icon at bounding box center [400, 250] width 14 height 14
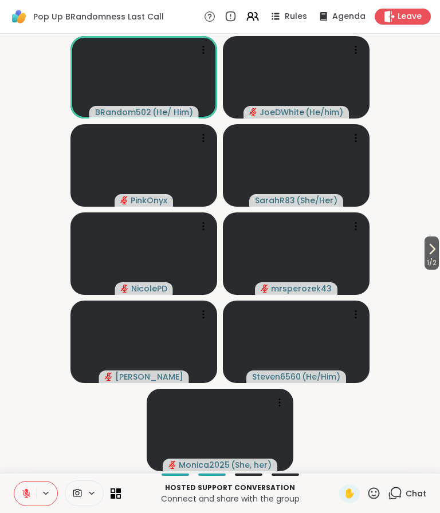
click at [431, 251] on icon at bounding box center [432, 248] width 5 height 9
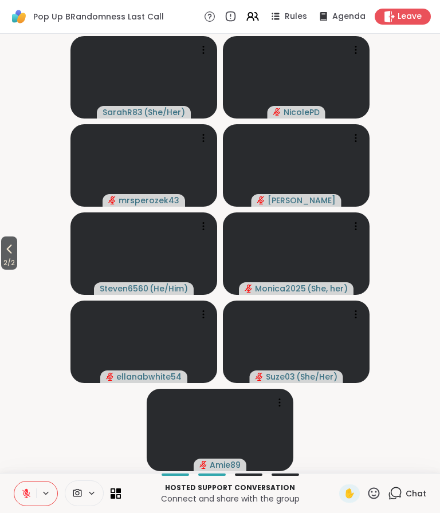
click at [12, 247] on icon at bounding box center [9, 249] width 5 height 9
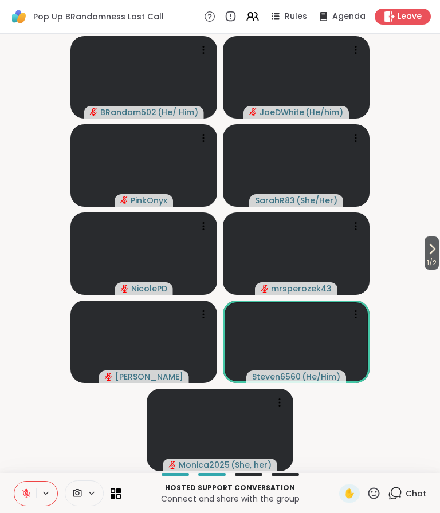
click at [430, 259] on span "1 / 2" at bounding box center [431, 263] width 14 height 14
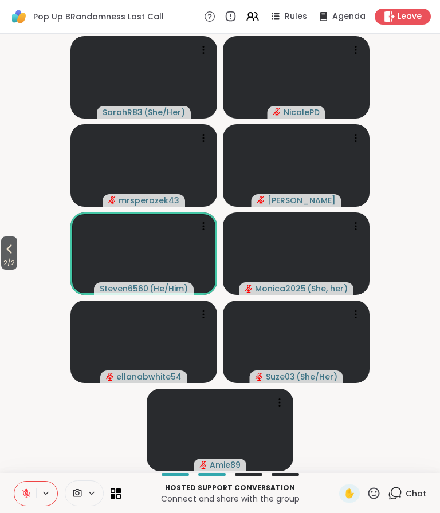
click at [16, 247] on icon at bounding box center [9, 249] width 14 height 14
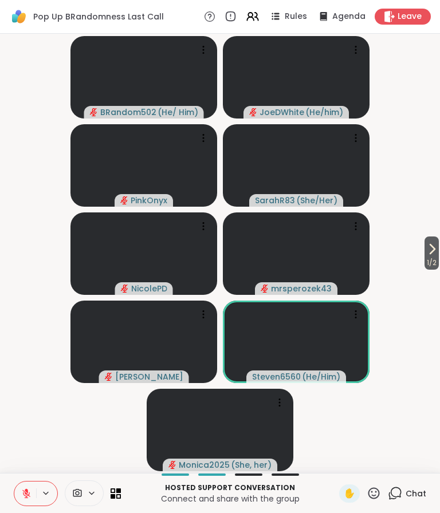
click at [416, 488] on span "Chat" at bounding box center [415, 493] width 21 height 11
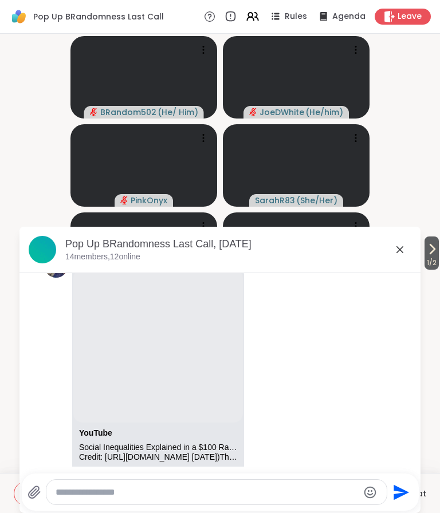
scroll to position [2403, 0]
click at [400, 251] on icon at bounding box center [400, 250] width 14 height 14
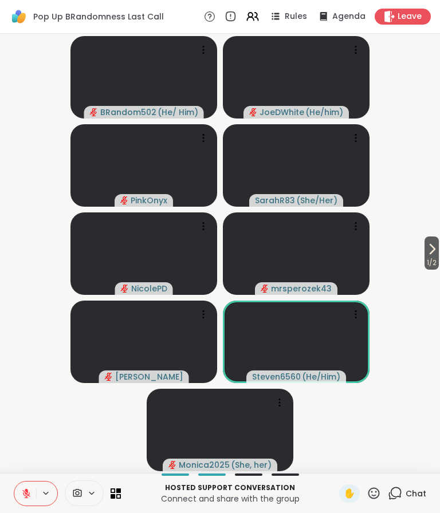
click at [420, 220] on video-player-container "1 / 2 BRandom502 ( He/ Him ) JoeDWhite ( He/him ) PinkOnyx SarahR83 ( She/Her )…" at bounding box center [220, 253] width 426 height 430
click at [424, 248] on button "1 / 2" at bounding box center [431, 252] width 14 height 33
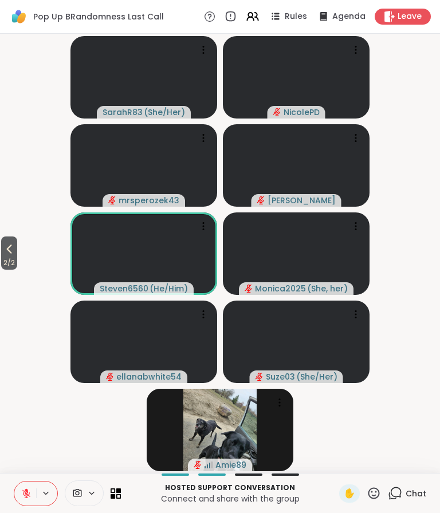
click at [11, 257] on span "2 / 2" at bounding box center [9, 263] width 16 height 14
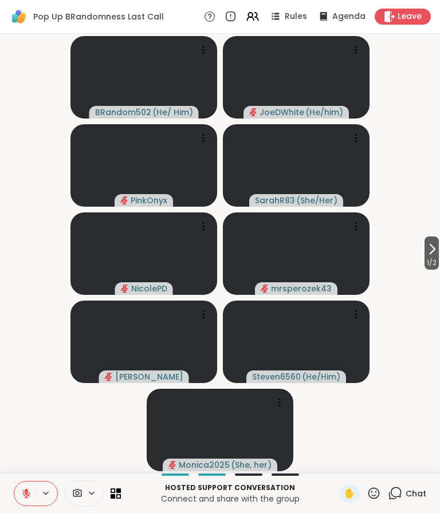
click at [0, 222] on div "1 / 2 BRandom502 ( He/ Him ) JoeDWhite ( He/him ) PinkOnyx SarahR83 ( She/Her )…" at bounding box center [220, 253] width 440 height 439
click at [1, 187] on div "1 / 2 BRandom502 ( He/ Him ) JoeDWhite ( He/him ) PinkOnyx SarahR83 ( She/Her )…" at bounding box center [220, 253] width 440 height 439
click at [401, 489] on span "1" at bounding box center [401, 486] width 2 height 10
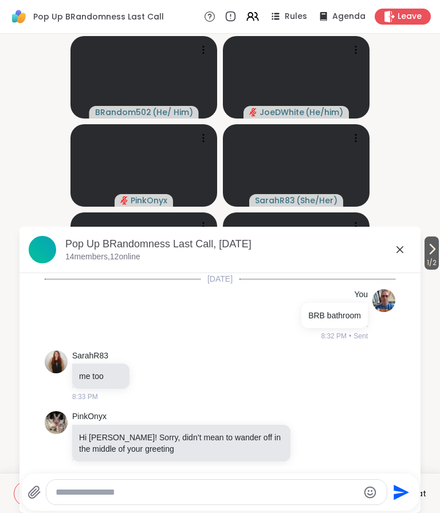
scroll to position [2573, 0]
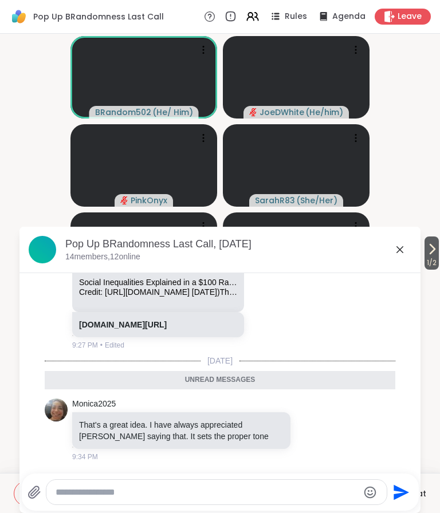
click at [413, 250] on div "Pop Up BRandomness Last Call, Sep 10 14 members, 12 online" at bounding box center [219, 250] width 401 height 46
click at [404, 252] on icon at bounding box center [400, 250] width 14 height 14
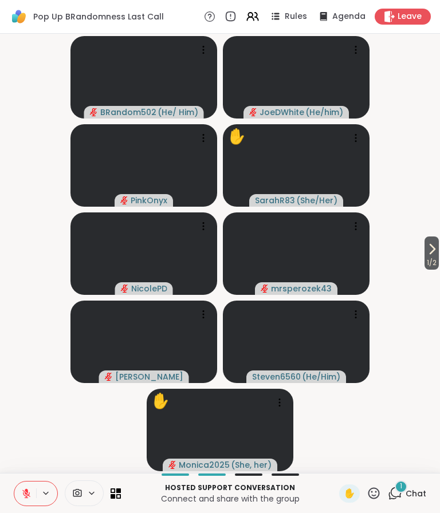
click at [434, 255] on icon at bounding box center [432, 249] width 14 height 14
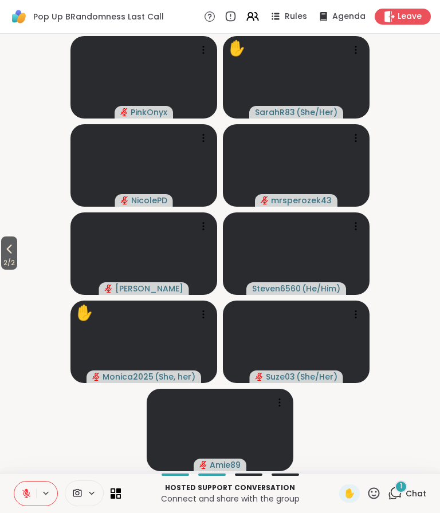
click at [11, 250] on icon at bounding box center [9, 249] width 14 height 14
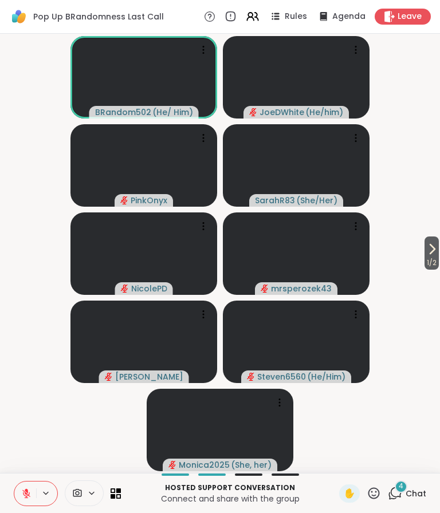
click at [409, 491] on span "Chat" at bounding box center [415, 493] width 21 height 11
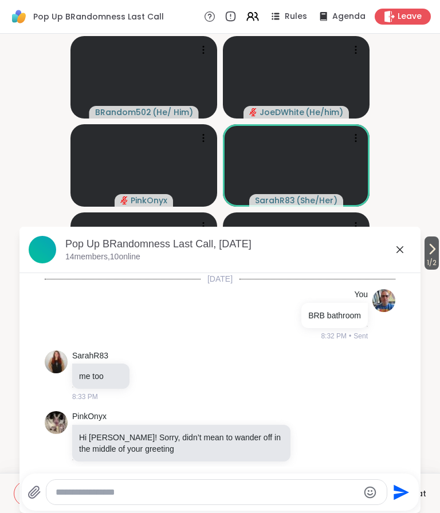
scroll to position [2948, 0]
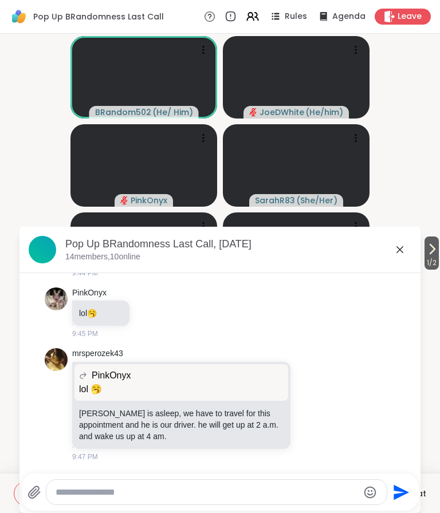
click at [229, 487] on textarea "Type your message" at bounding box center [207, 492] width 303 height 11
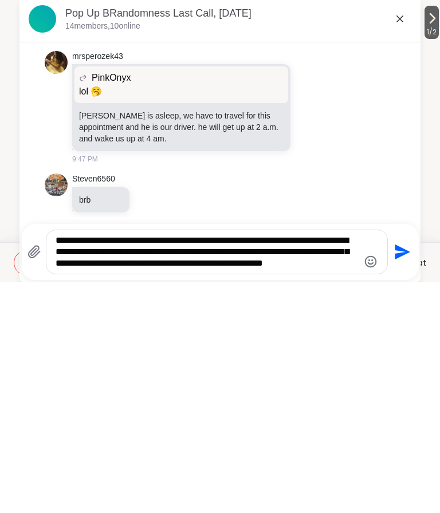
scroll to position [0, 0]
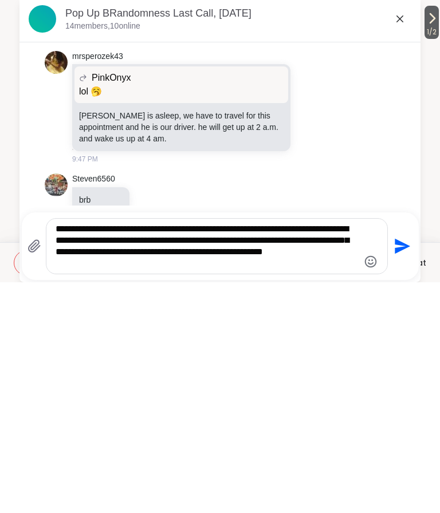
type textarea "**********"
click at [404, 468] on icon "Send" at bounding box center [401, 477] width 18 height 18
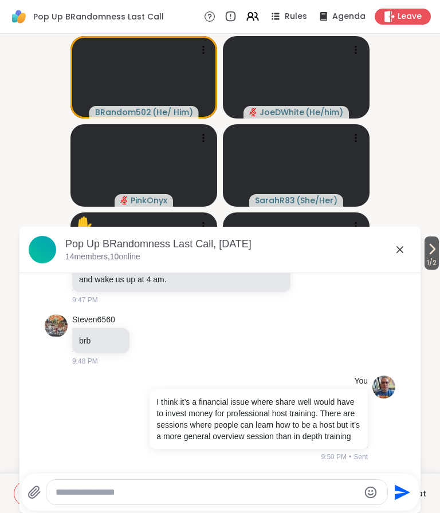
scroll to position [3105, 0]
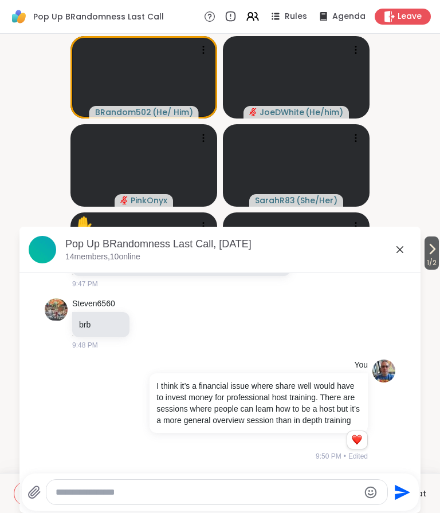
click at [401, 254] on icon at bounding box center [400, 250] width 14 height 14
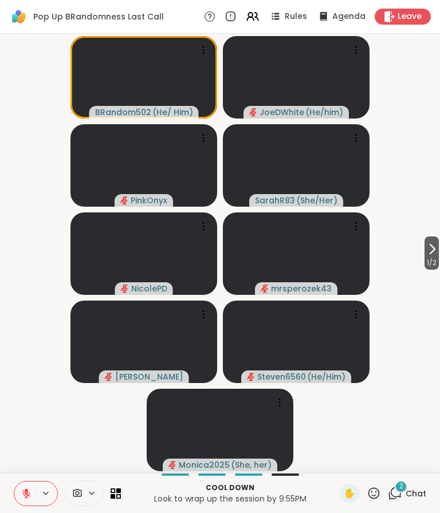
click at [409, 489] on span "Chat" at bounding box center [415, 493] width 21 height 11
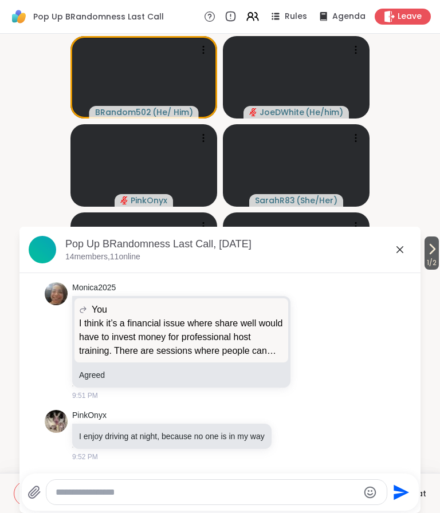
scroll to position [3351, 0]
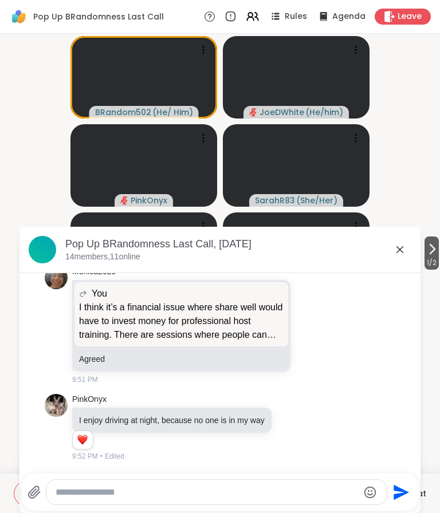
click at [401, 244] on icon at bounding box center [400, 250] width 14 height 14
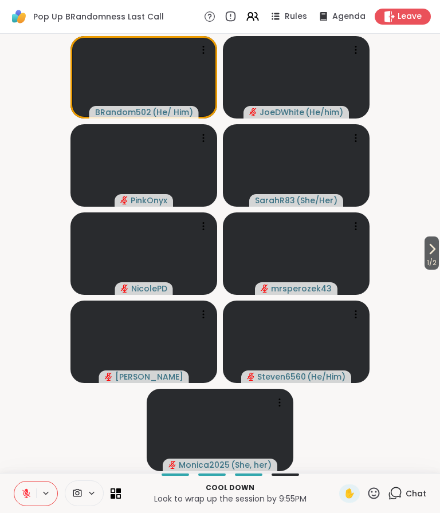
click at [417, 484] on div "Chat" at bounding box center [407, 493] width 38 height 18
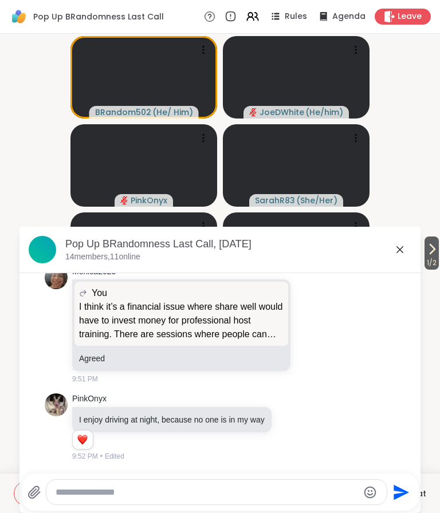
scroll to position [3313, 0]
click at [335, 328] on div "Monica2025 You I think it’s a financial issue where share well would have to in…" at bounding box center [220, 326] width 350 height 128
click at [323, 327] on icon at bounding box center [323, 325] width 10 height 14
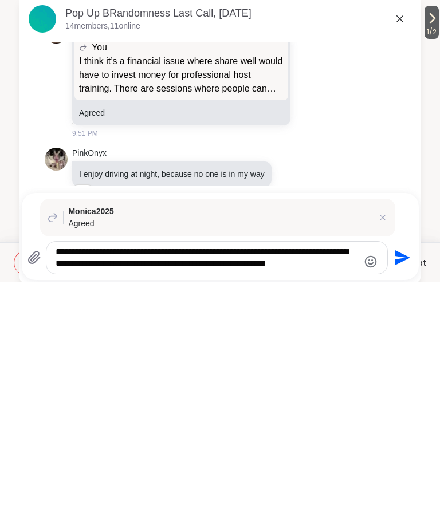
scroll to position [0, 0]
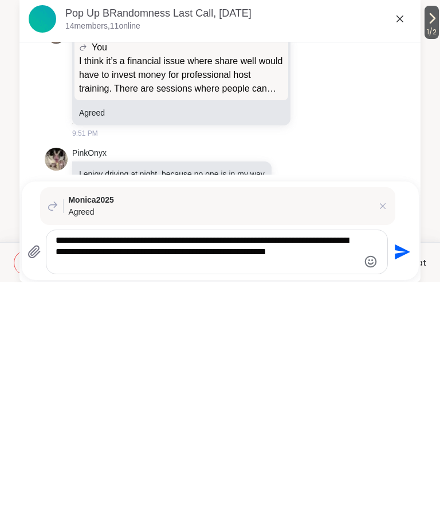
type textarea "**********"
click at [405, 473] on icon "Send" at bounding box center [401, 482] width 18 height 18
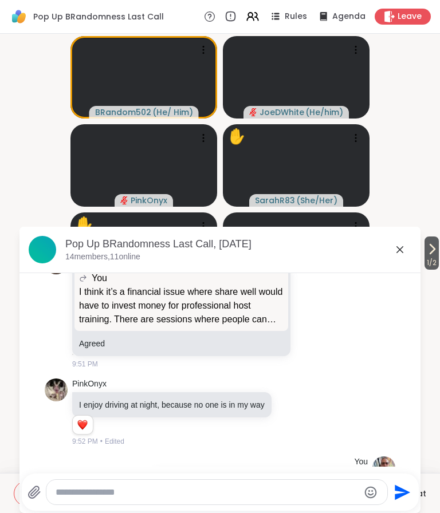
scroll to position [3436, 0]
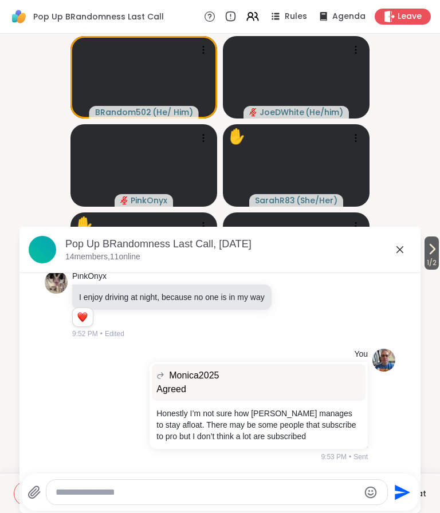
click at [399, 251] on icon at bounding box center [399, 249] width 7 height 7
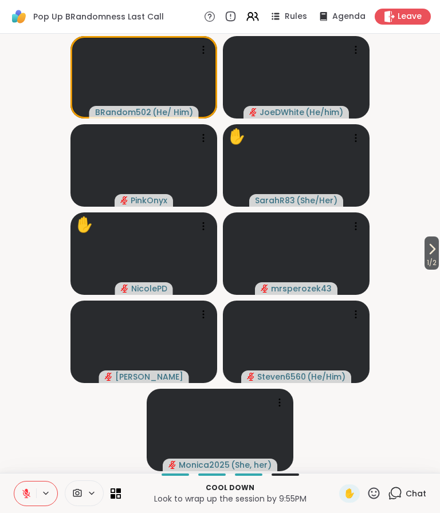
click at [1, 428] on div "1 / 2 BRandom502 ( He/ Him ) JoeDWhite ( He/him ) PinkOnyx ✋ SarahR83 ( She/Her…" at bounding box center [220, 253] width 440 height 439
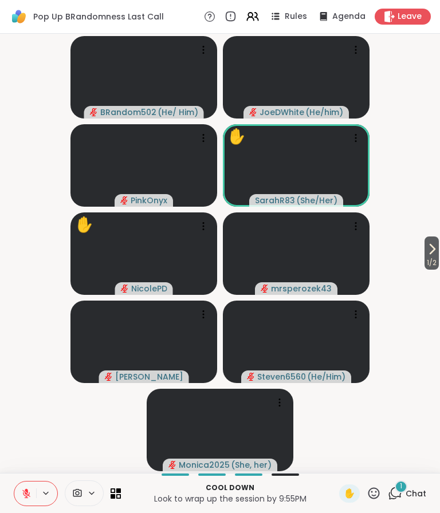
click at [411, 484] on div "1 Chat" at bounding box center [407, 493] width 38 height 18
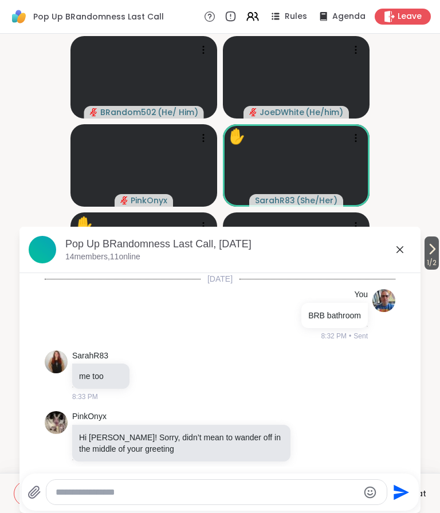
scroll to position [3601, 0]
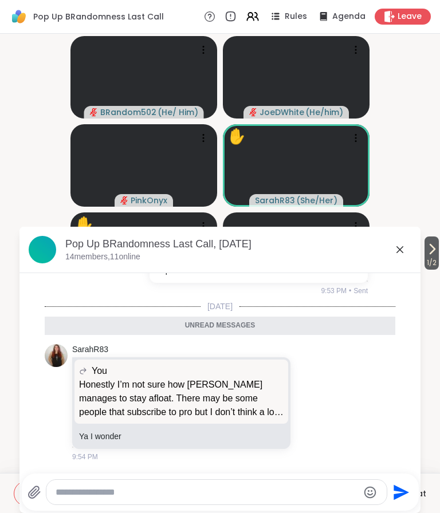
click at [222, 487] on textarea "Type your message" at bounding box center [207, 492] width 303 height 11
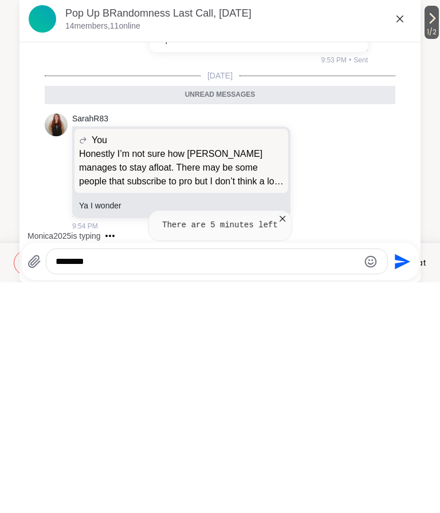
type textarea "*********"
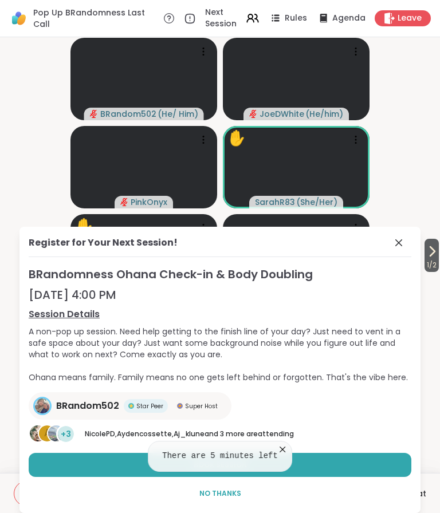
click at [292, 444] on div "BRandomness Ohana Check-in & Body Doubling Sep 11, 4:00 PM Session Details A no…" at bounding box center [220, 385] width 382 height 239
click at [403, 241] on icon at bounding box center [399, 243] width 14 height 14
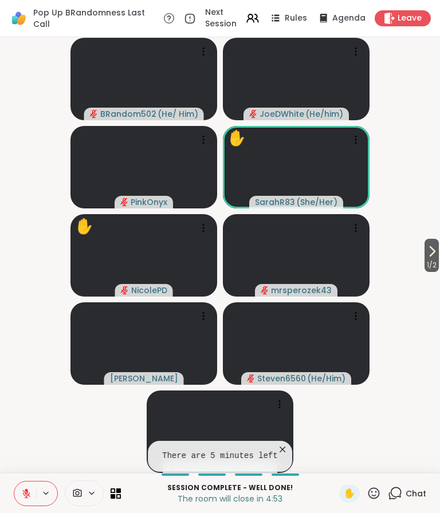
click at [412, 488] on span "Chat" at bounding box center [415, 493] width 21 height 11
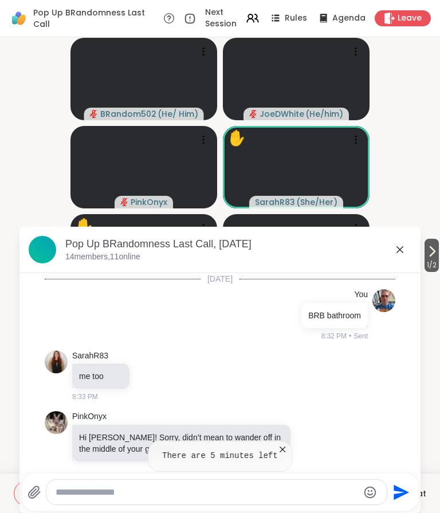
scroll to position [3563, 0]
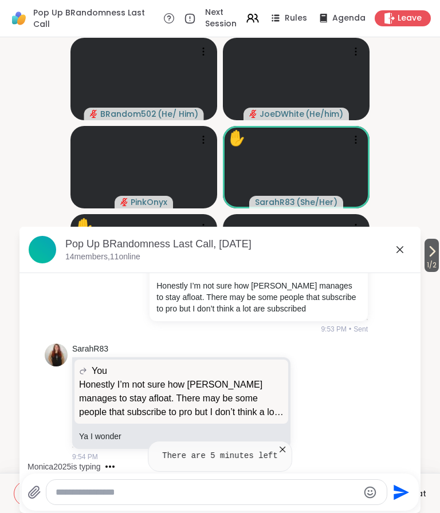
click at [288, 448] on icon at bounding box center [282, 449] width 11 height 11
click at [226, 496] on textarea "Type your message" at bounding box center [207, 492] width 303 height 11
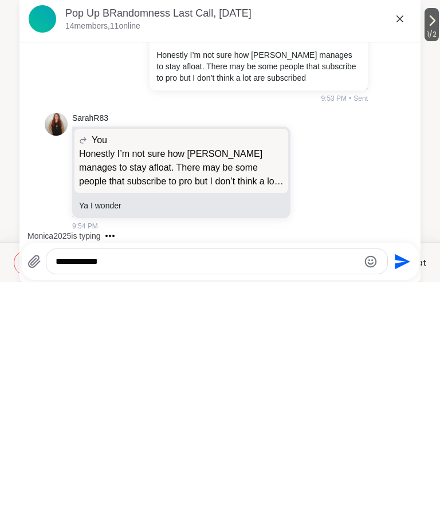
scroll to position [3701, 0]
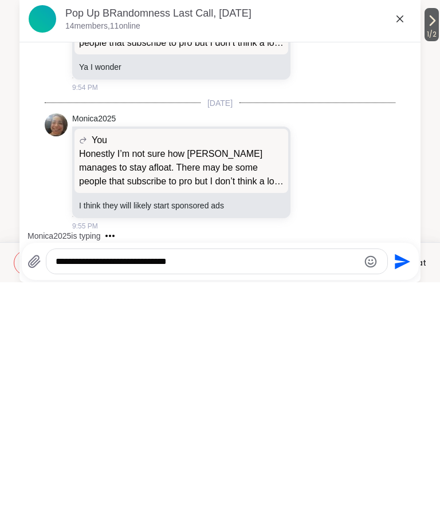
type textarea "**********"
click at [402, 484] on icon "Send" at bounding box center [401, 491] width 15 height 15
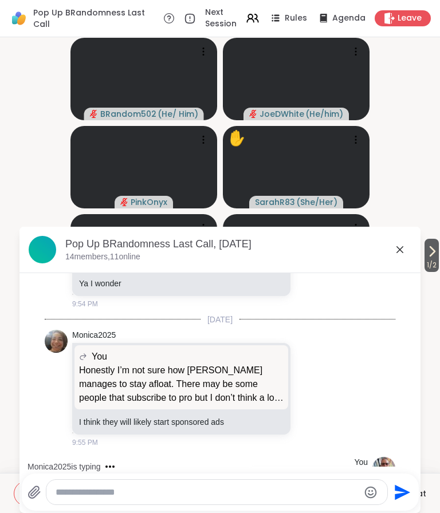
scroll to position [3762, 0]
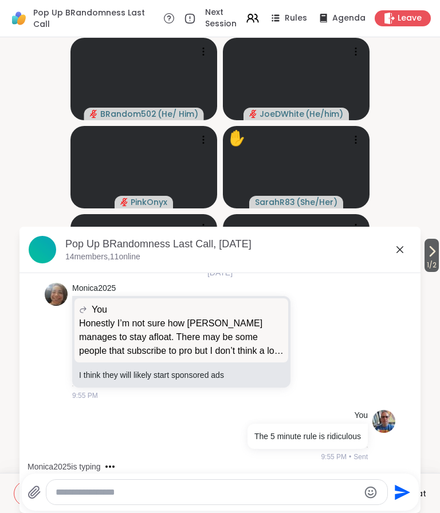
click at [265, 487] on textarea "Type your message" at bounding box center [207, 492] width 303 height 11
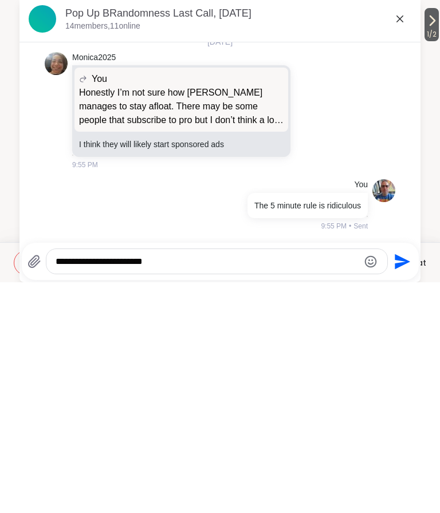
type textarea "**********"
click at [402, 484] on icon "Send" at bounding box center [401, 491] width 15 height 15
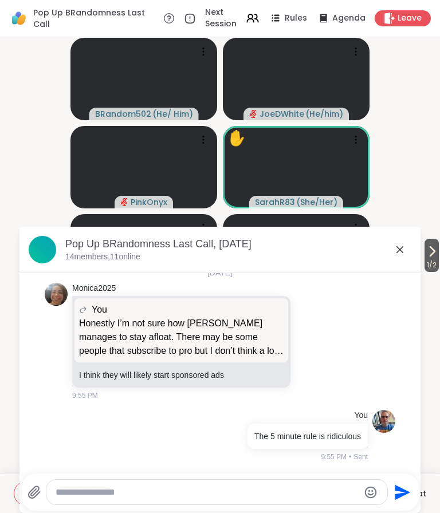
scroll to position [3823, 0]
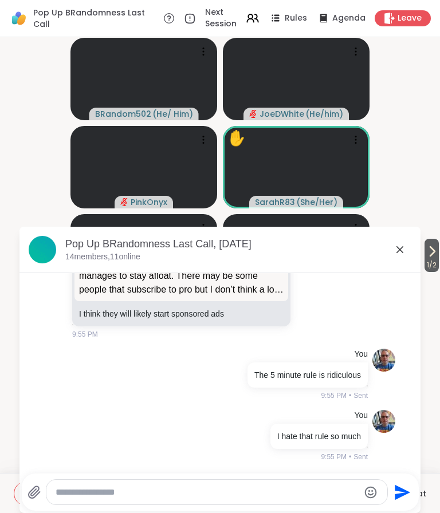
click at [402, 245] on icon at bounding box center [400, 250] width 14 height 14
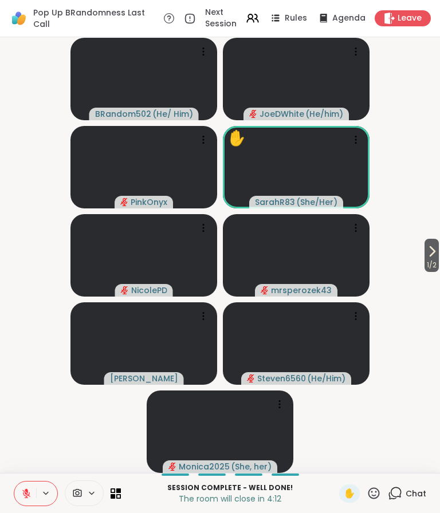
click at [408, 494] on span "Chat" at bounding box center [415, 493] width 21 height 11
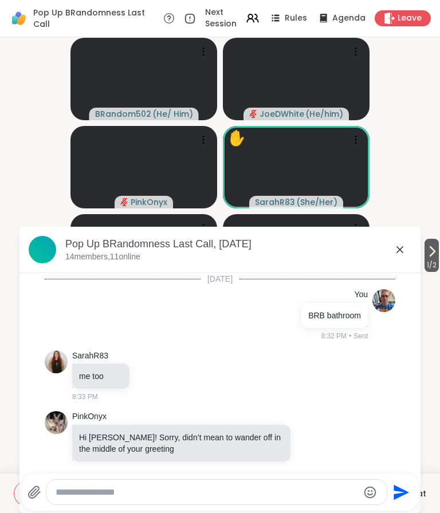
scroll to position [3811, 0]
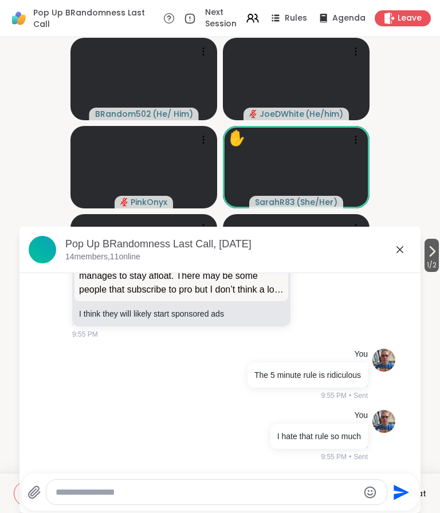
click at [212, 484] on div at bounding box center [216, 492] width 340 height 25
click at [228, 487] on textarea "Type your message" at bounding box center [207, 492] width 303 height 11
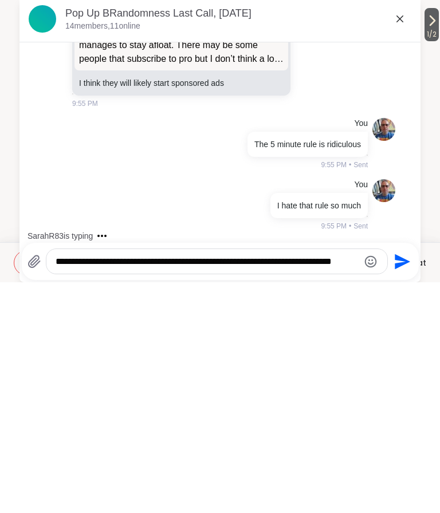
scroll to position [0, 0]
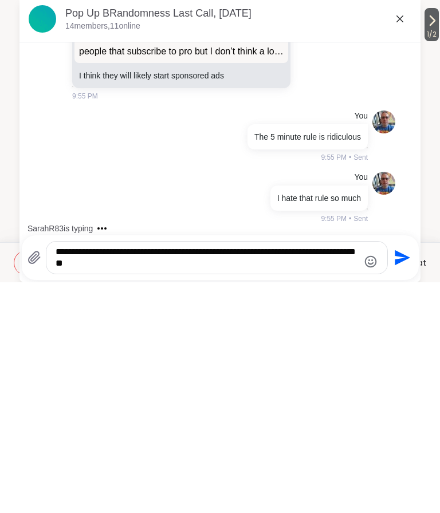
type textarea "**********"
click at [402, 481] on icon "Send" at bounding box center [401, 488] width 15 height 15
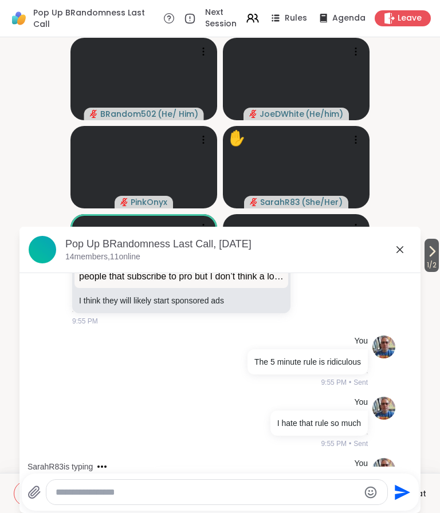
scroll to position [3883, 0]
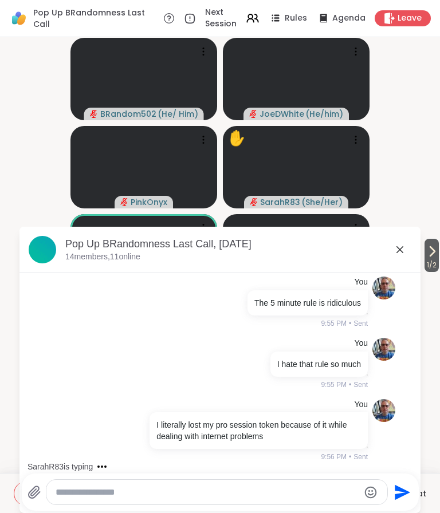
click at [411, 247] on div "Pop Up BRandomness Last Call, Sep 10 14 members, 11 online" at bounding box center [219, 250] width 401 height 46
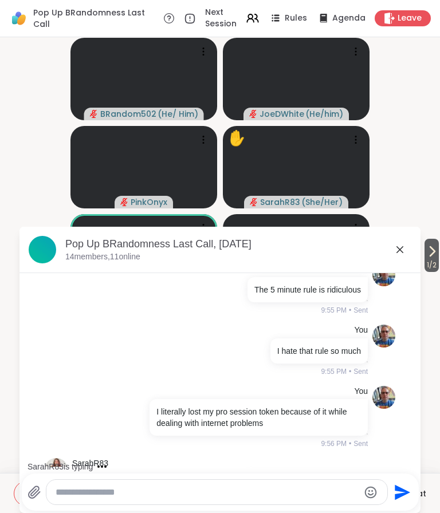
scroll to position [3944, 0]
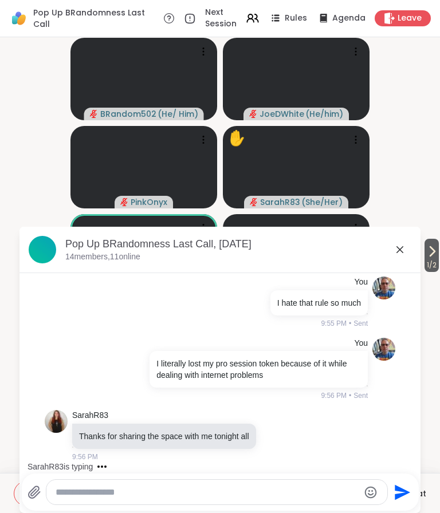
click at [398, 250] on icon at bounding box center [399, 249] width 7 height 7
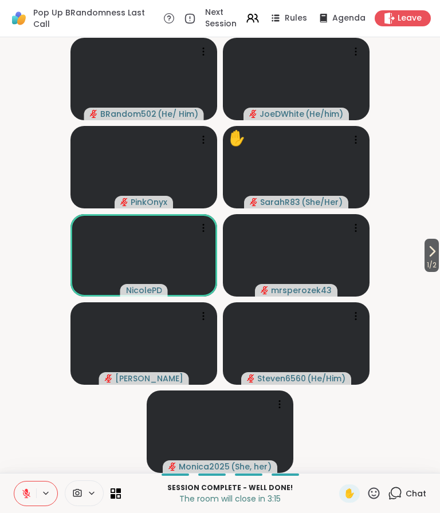
click at [405, 492] on div "Chat" at bounding box center [407, 493] width 38 height 18
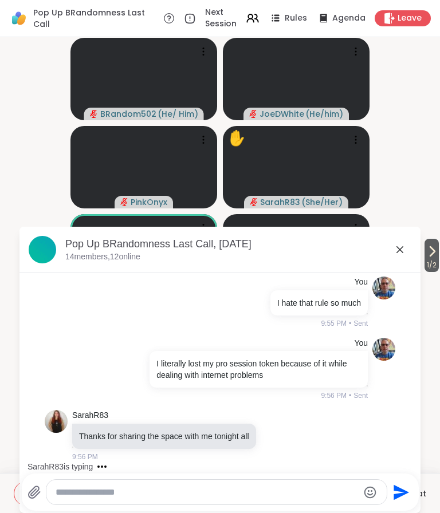
scroll to position [3915, 0]
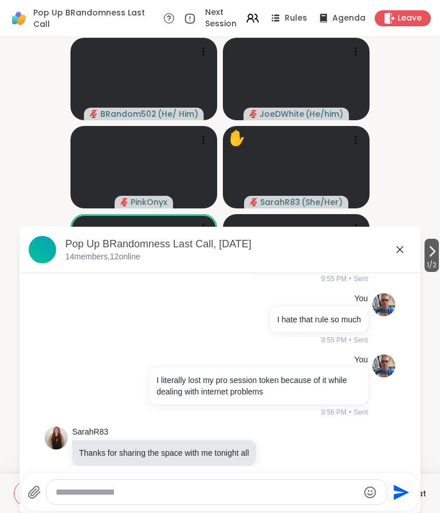
click at [408, 244] on div "Pop Up BRandomness Last Call, Sep 10" at bounding box center [238, 244] width 346 height 14
click at [398, 250] on icon at bounding box center [400, 250] width 14 height 14
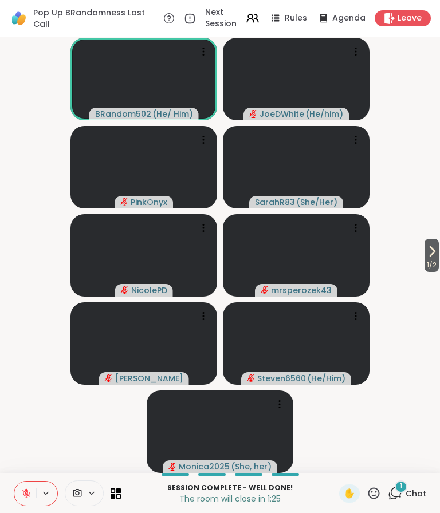
click at [410, 487] on div "1 Chat" at bounding box center [407, 493] width 38 height 18
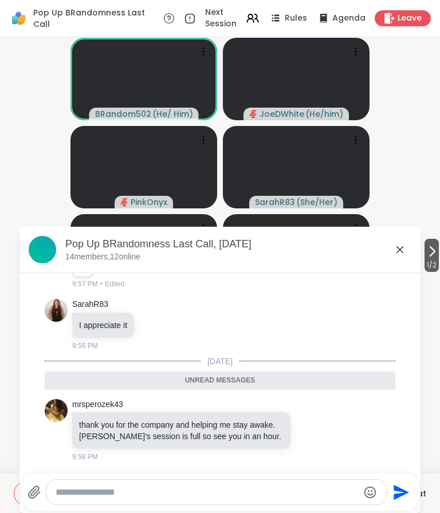
scroll to position [4131, 0]
click at [393, 252] on icon at bounding box center [400, 250] width 14 height 14
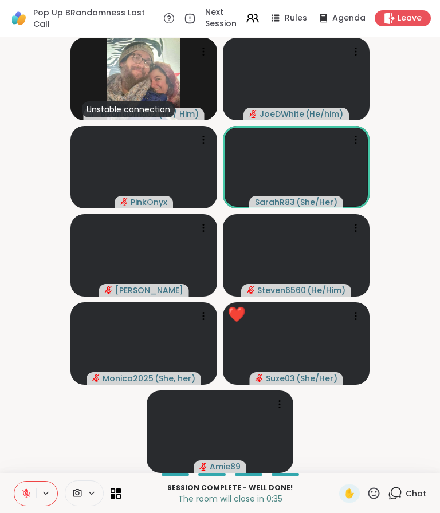
click at [409, 24] on span "Leave" at bounding box center [409, 18] width 24 height 11
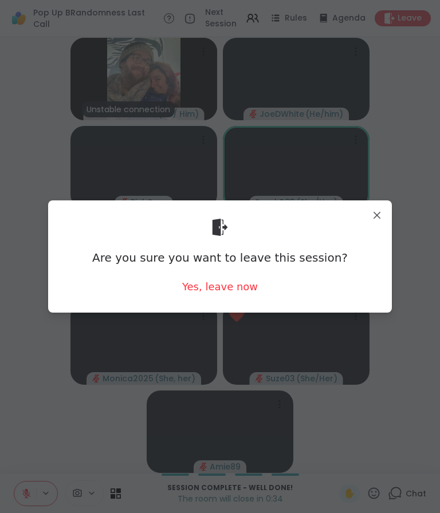
click at [239, 290] on div "Yes, leave now" at bounding box center [220, 286] width 76 height 14
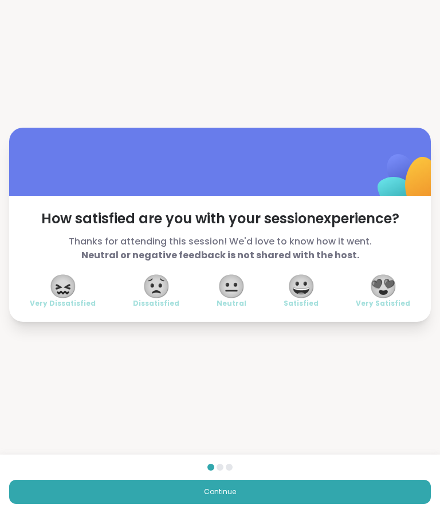
click at [394, 285] on span "😍" at bounding box center [383, 286] width 29 height 21
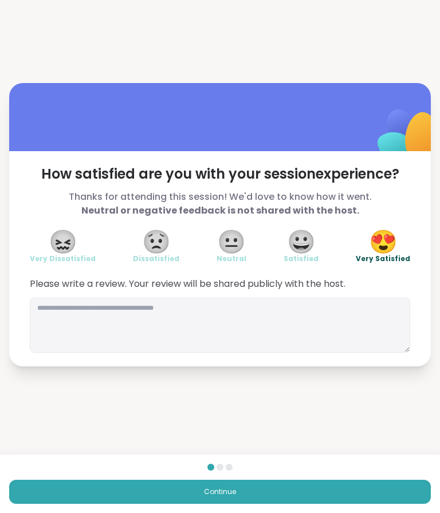
click at [321, 488] on button "Continue" at bounding box center [219, 492] width 421 height 24
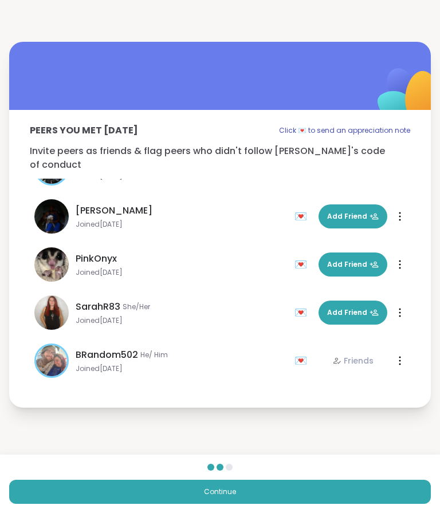
scroll to position [419, 0]
click at [323, 492] on button "Continue" at bounding box center [219, 492] width 421 height 24
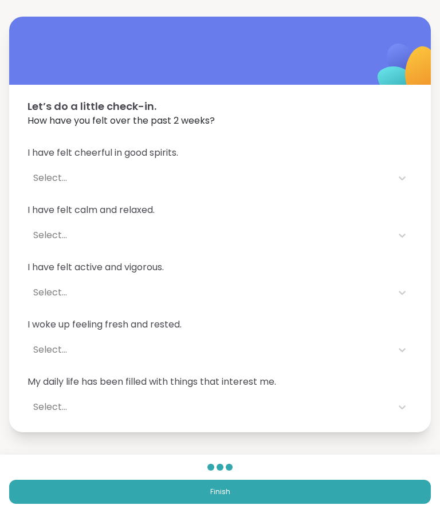
click at [324, 489] on button "Finish" at bounding box center [219, 492] width 421 height 24
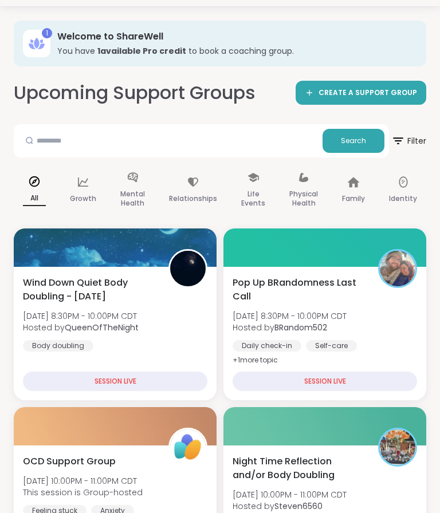
scroll to position [73, 0]
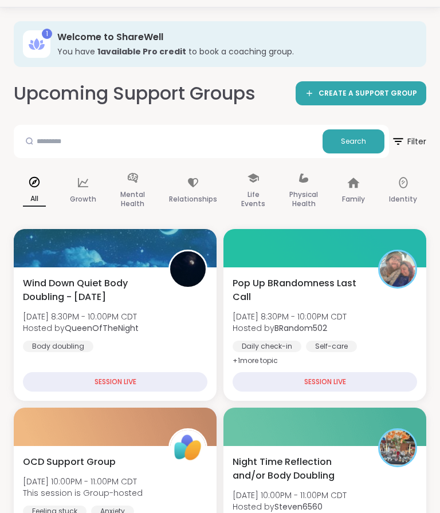
click at [188, 326] on div "Wind Down Quiet Body Doubling - Wednesday Wed, Sep 10 | 8:30PM - 10:00PM CDT Ho…" at bounding box center [115, 315] width 184 height 76
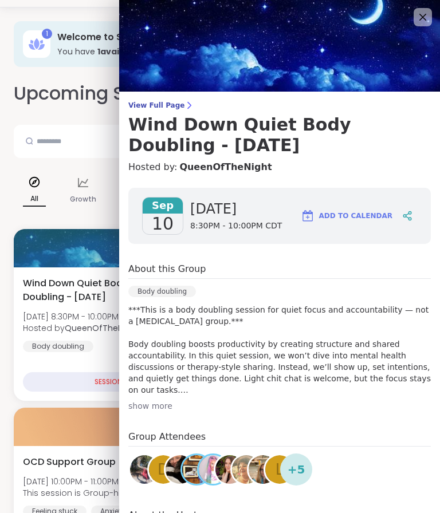
click at [99, 345] on div "Wind Down Quiet Body Doubling - Wednesday Wed, Sep 10 | 8:30PM - 10:00PM CDT Ho…" at bounding box center [115, 315] width 184 height 76
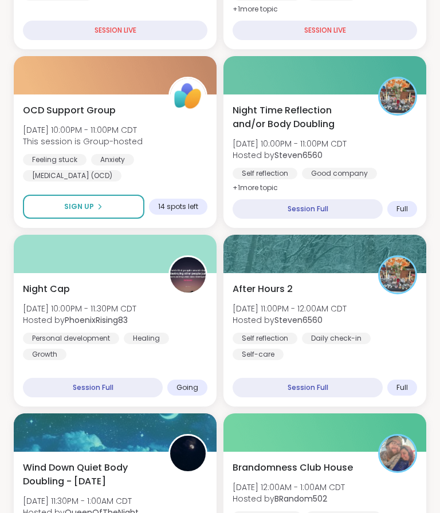
scroll to position [425, 0]
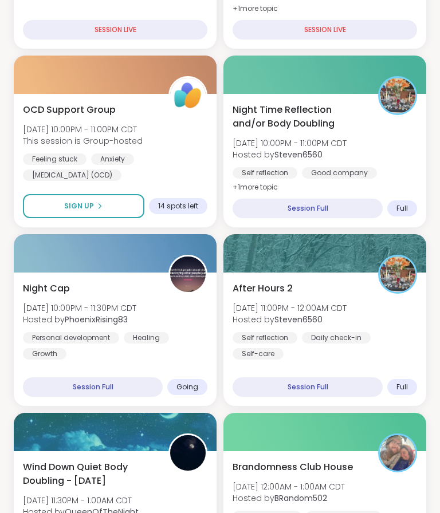
click at [178, 330] on div "Night Cap Wed, Sep 10 | 10:00PM - 11:30PM CDT Hosted by PhoenixRising83 Persona…" at bounding box center [115, 321] width 184 height 78
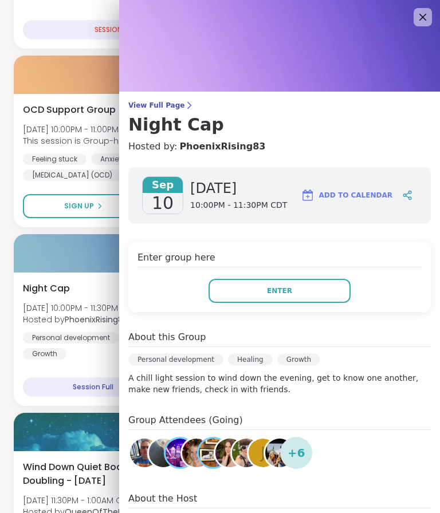
click at [318, 294] on button "Enter" at bounding box center [279, 291] width 142 height 24
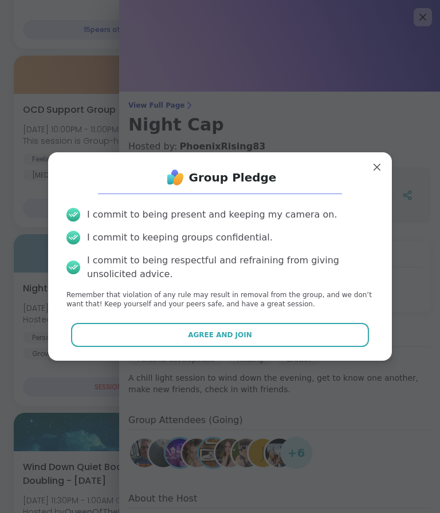
click at [317, 347] on button "Agree and Join" at bounding box center [220, 335] width 298 height 24
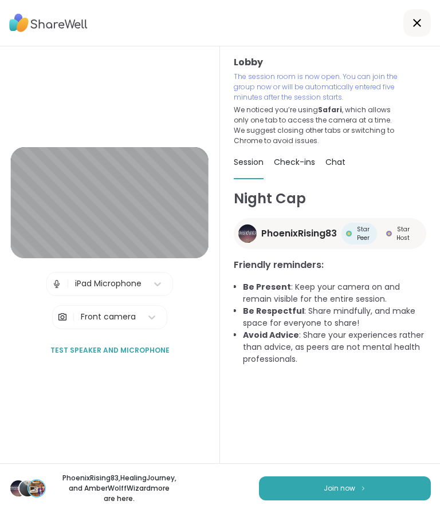
click at [386, 500] on button "Join now" at bounding box center [345, 488] width 172 height 24
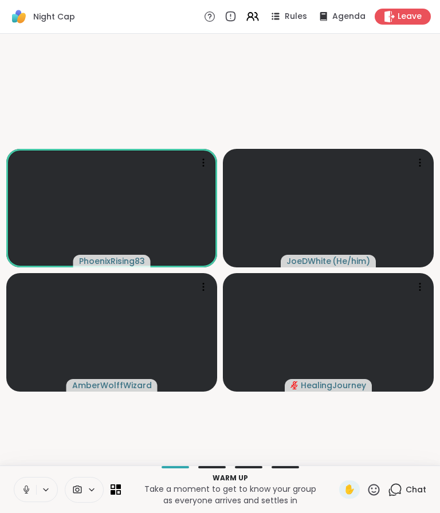
click at [30, 495] on icon at bounding box center [26, 489] width 10 height 10
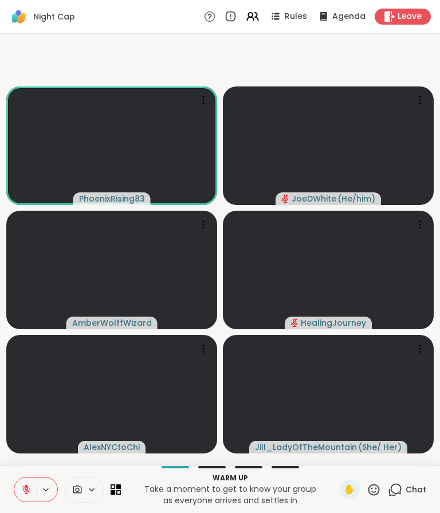
click at [37, 512] on div "Warm up Take a moment to get to know your group as everyone arrives and settles…" at bounding box center [220, 489] width 440 height 48
click at [24, 495] on icon at bounding box center [26, 489] width 10 height 10
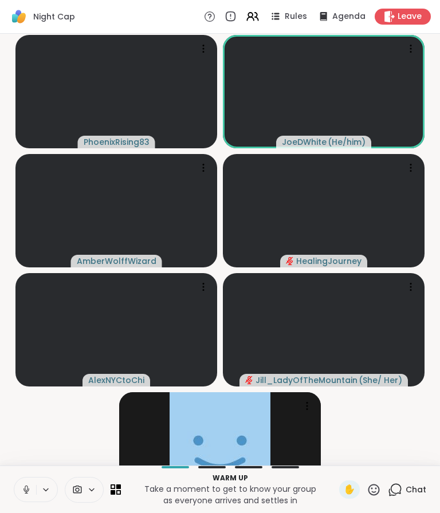
click at [406, 14] on span "Leave" at bounding box center [409, 16] width 24 height 11
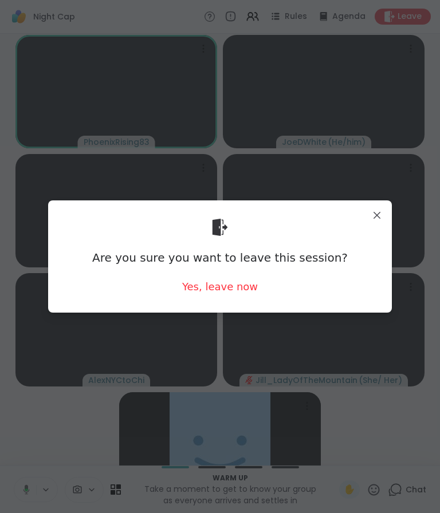
click at [230, 294] on div "Yes, leave now" at bounding box center [220, 286] width 76 height 14
